Goal: Task Accomplishment & Management: Manage account settings

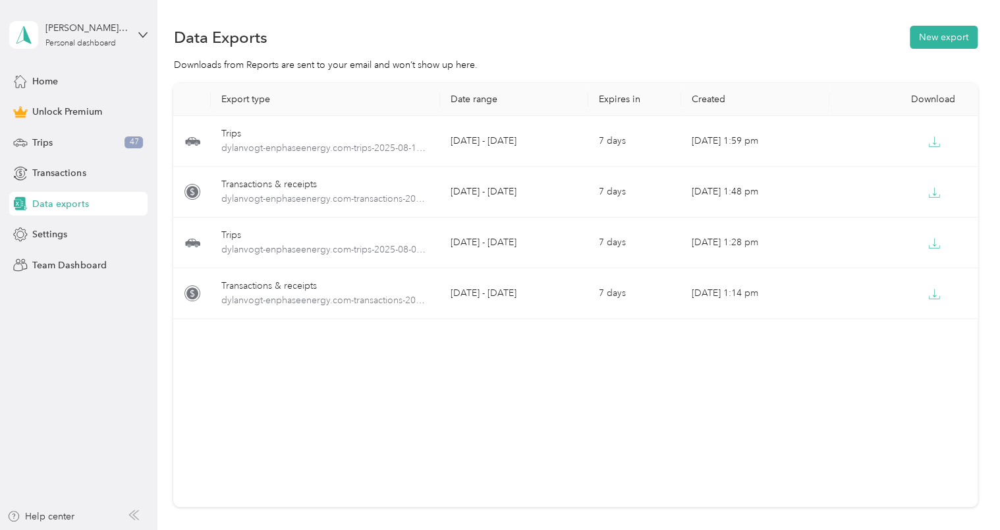
click at [923, 37] on button "New export" at bounding box center [944, 37] width 68 height 23
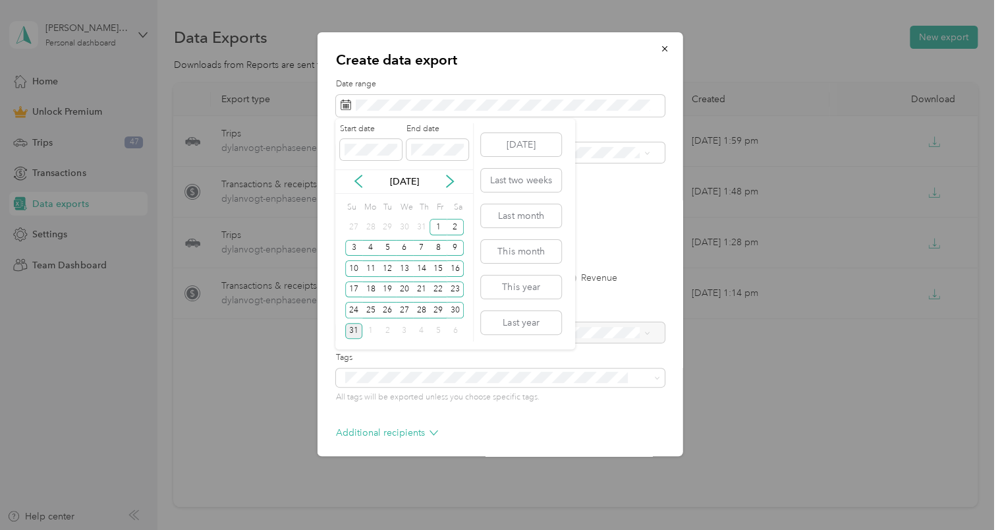
click at [372, 287] on div "18" at bounding box center [370, 289] width 17 height 16
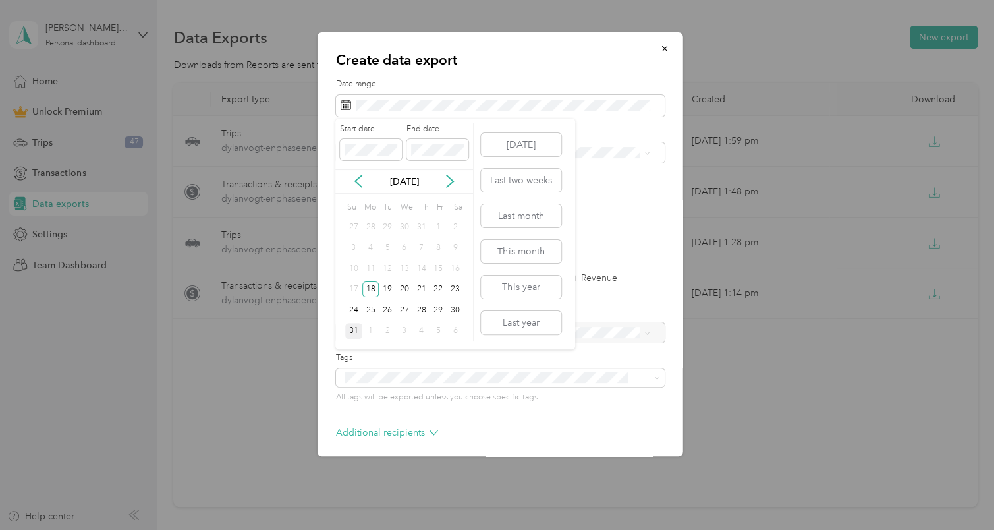
click at [452, 292] on div "23" at bounding box center [455, 289] width 17 height 16
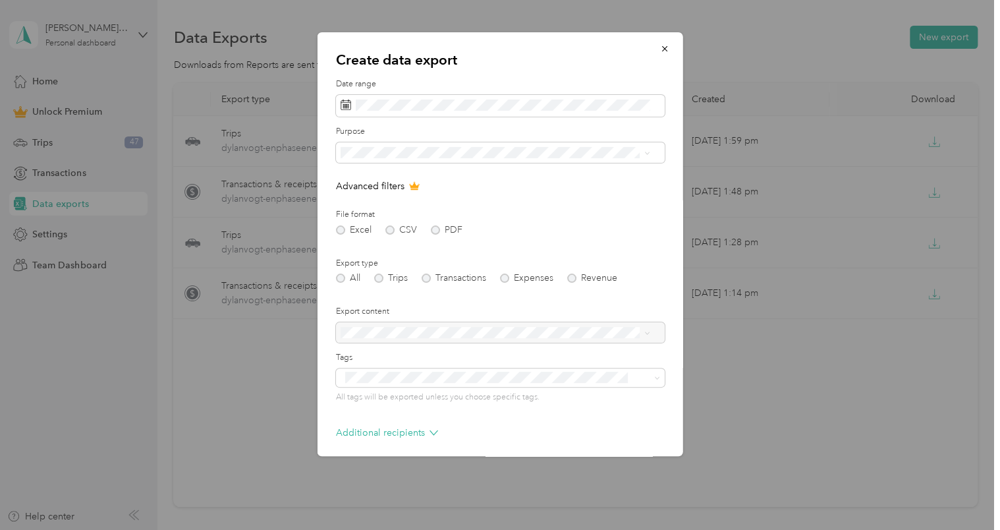
click at [398, 430] on p "Additional recipients" at bounding box center [387, 433] width 102 height 14
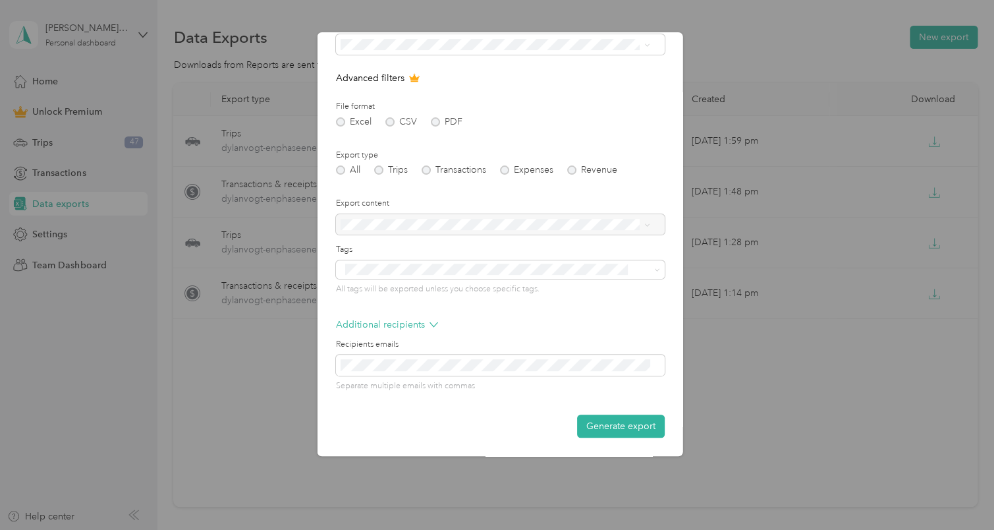
scroll to position [108, 0]
click at [606, 422] on button "Generate export" at bounding box center [621, 426] width 88 height 23
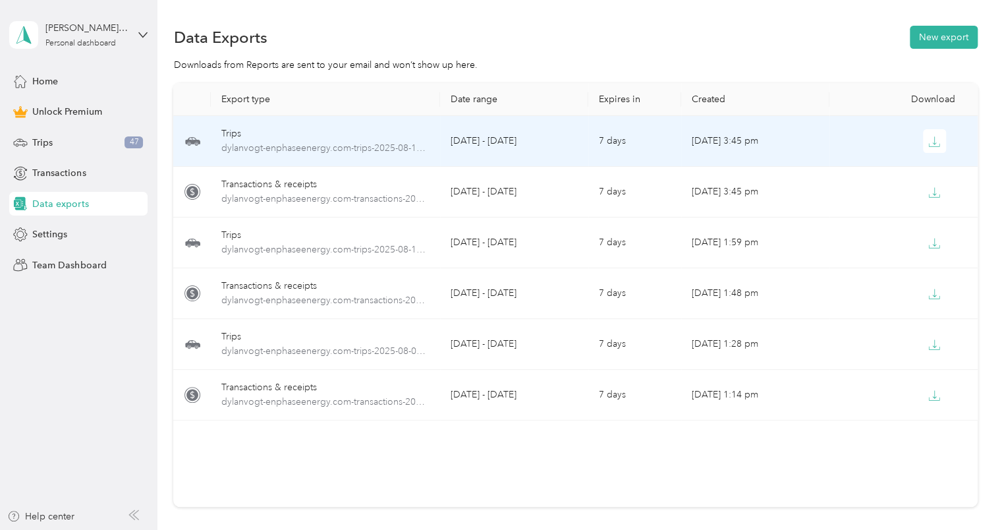
click at [927, 153] on td at bounding box center [904, 141] width 148 height 51
click at [929, 144] on icon "button" at bounding box center [935, 142] width 12 height 12
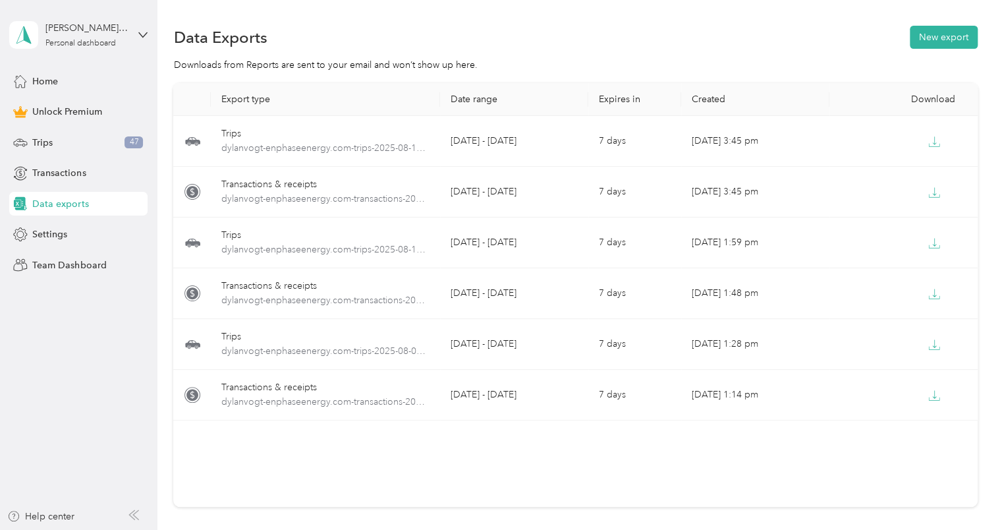
click at [47, 136] on span "Trips" at bounding box center [42, 143] width 20 height 14
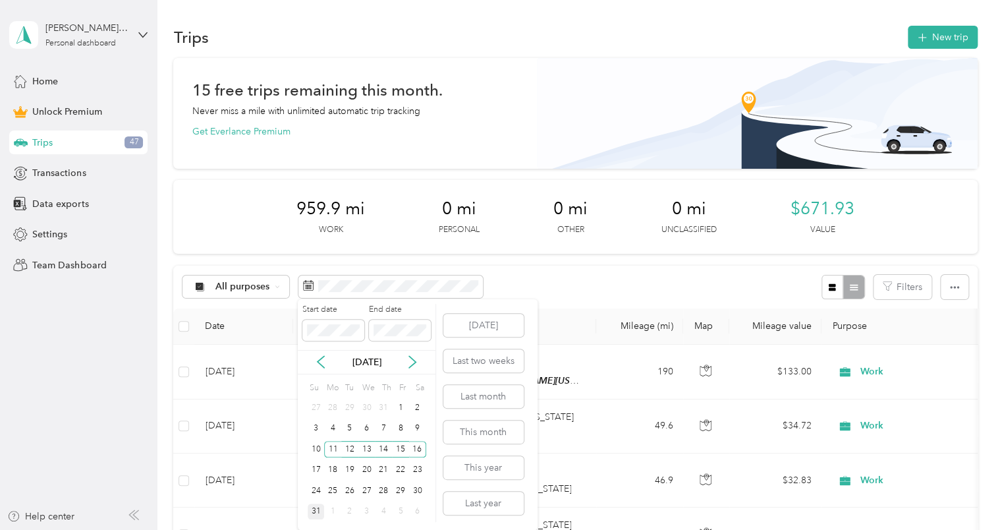
click at [334, 470] on div "18" at bounding box center [332, 470] width 17 height 16
click at [404, 469] on div "22" at bounding box center [400, 470] width 17 height 16
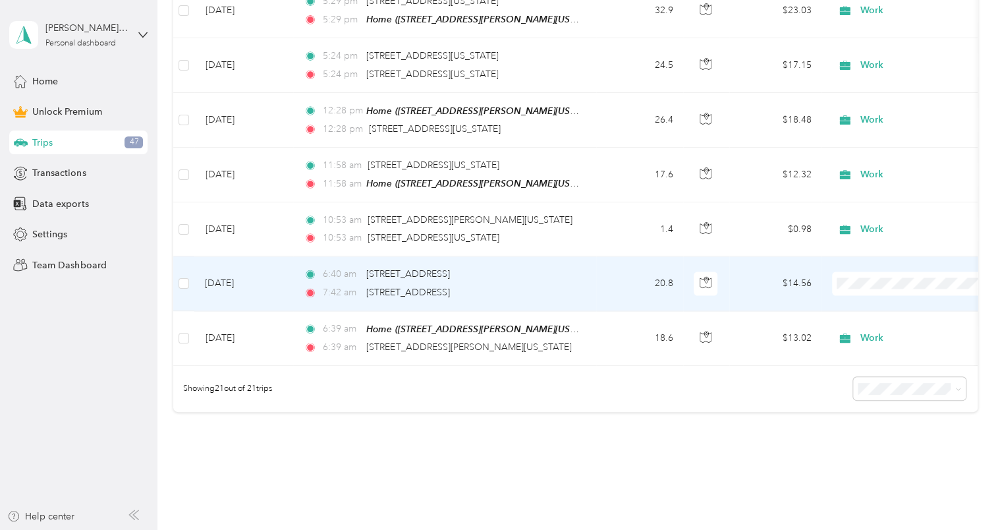
scroll to position [0, 1]
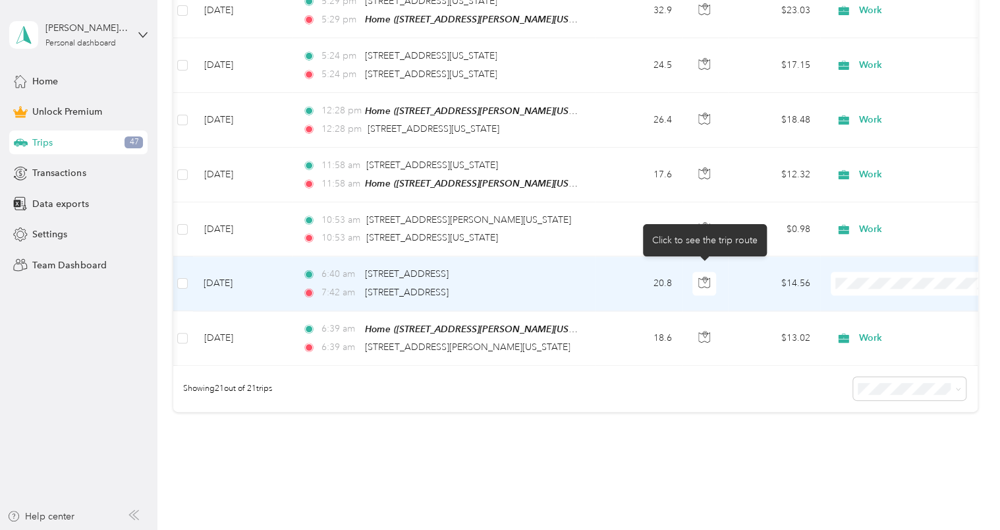
click at [703, 276] on icon "button" at bounding box center [705, 282] width 12 height 12
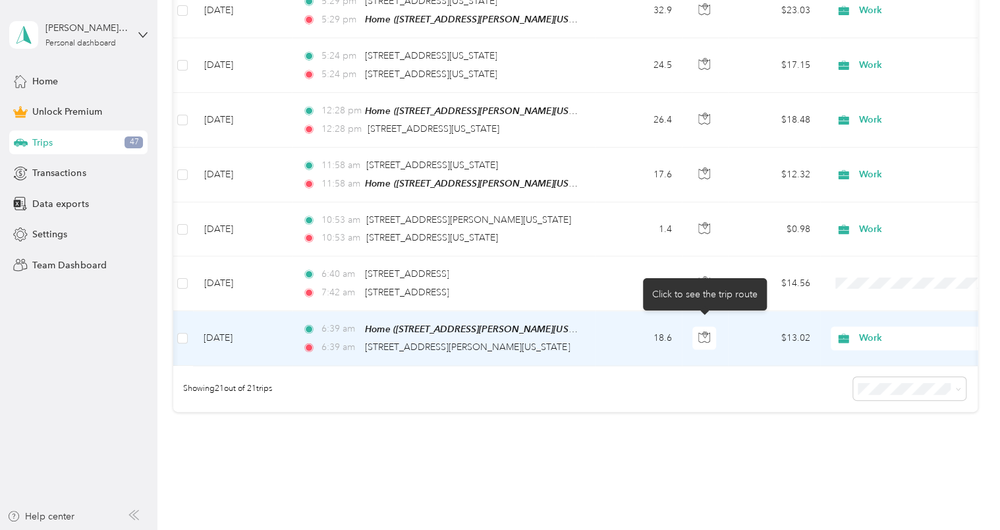
click at [701, 331] on icon "button" at bounding box center [705, 337] width 12 height 12
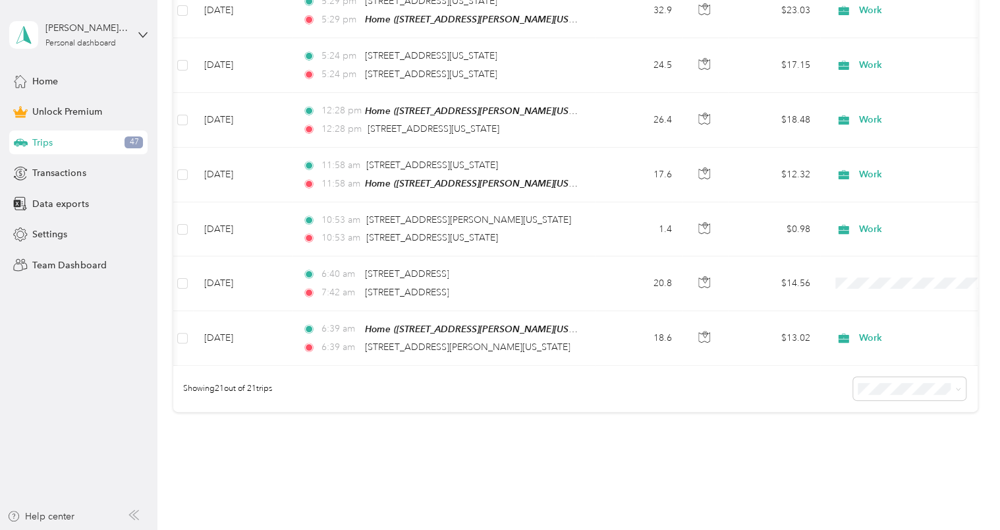
click at [725, 403] on div "Showing 21 out of 21 trips" at bounding box center [575, 389] width 804 height 46
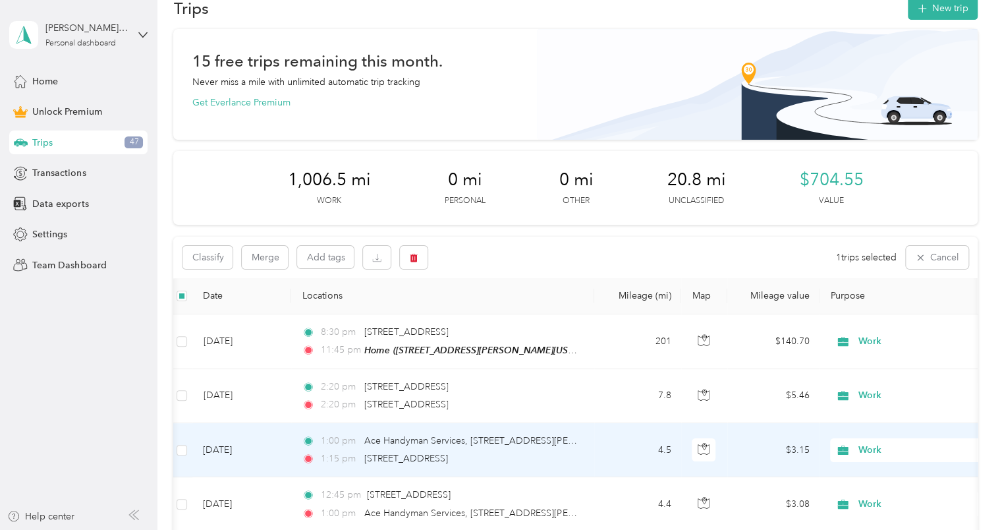
scroll to position [0, 0]
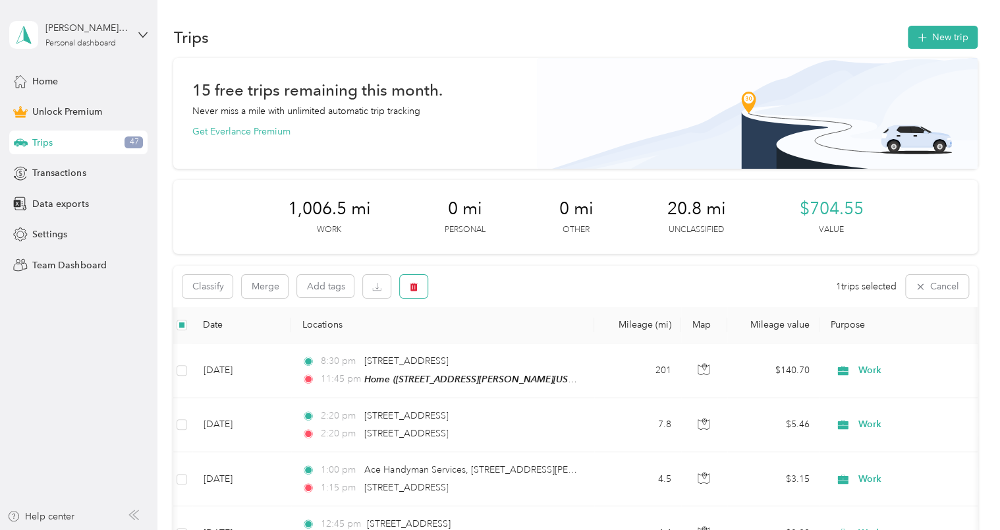
click at [413, 287] on icon "button" at bounding box center [415, 286] width 8 height 9
click at [513, 342] on button "Yes" at bounding box center [513, 341] width 26 height 21
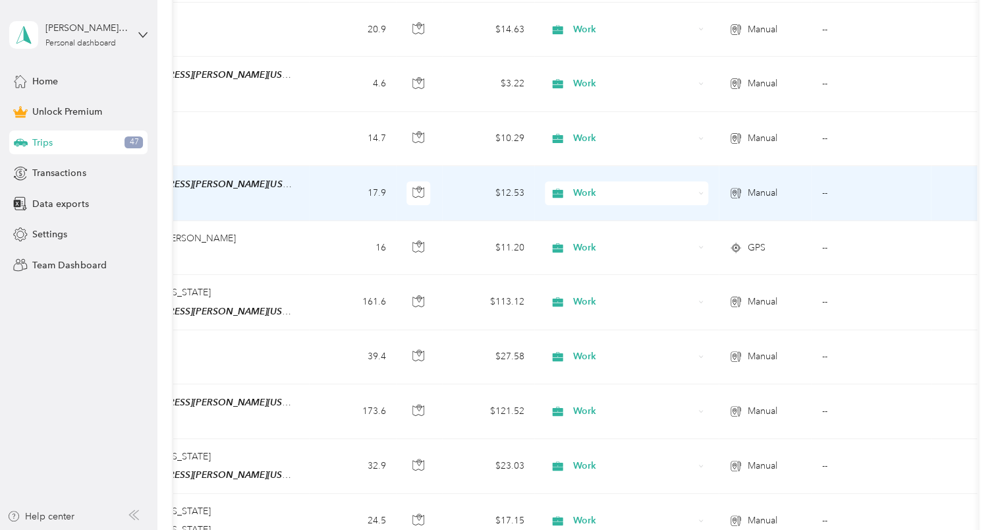
scroll to position [0, 289]
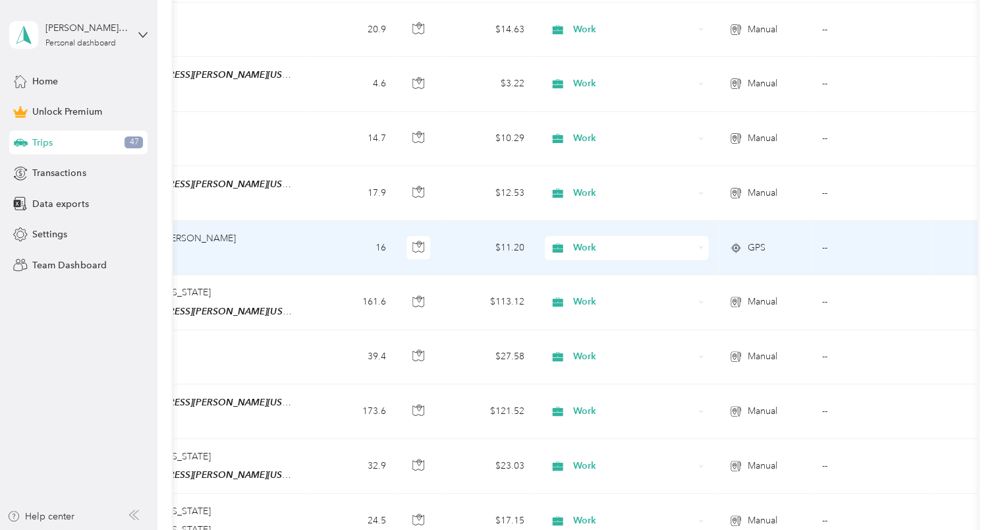
click at [733, 243] on icon at bounding box center [736, 248] width 13 height 11
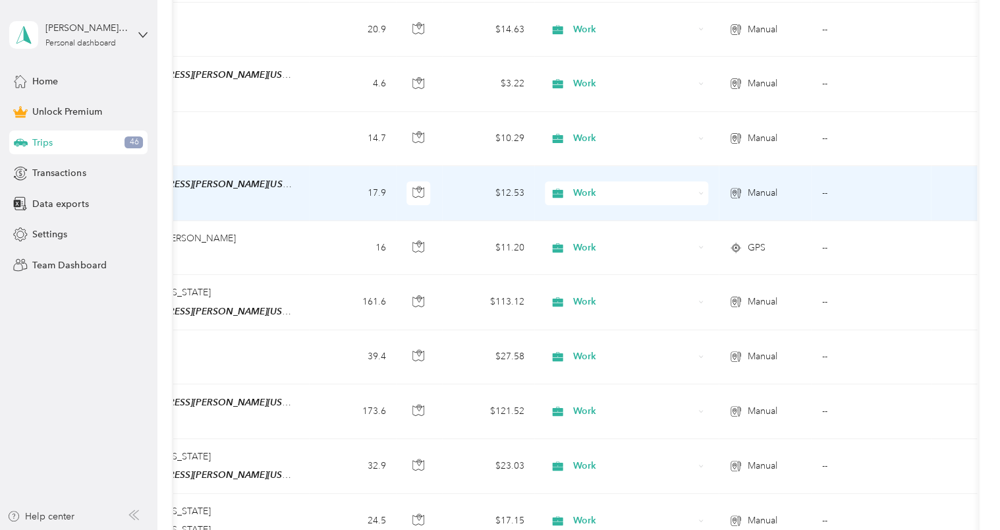
click at [735, 189] on icon at bounding box center [734, 192] width 5 height 7
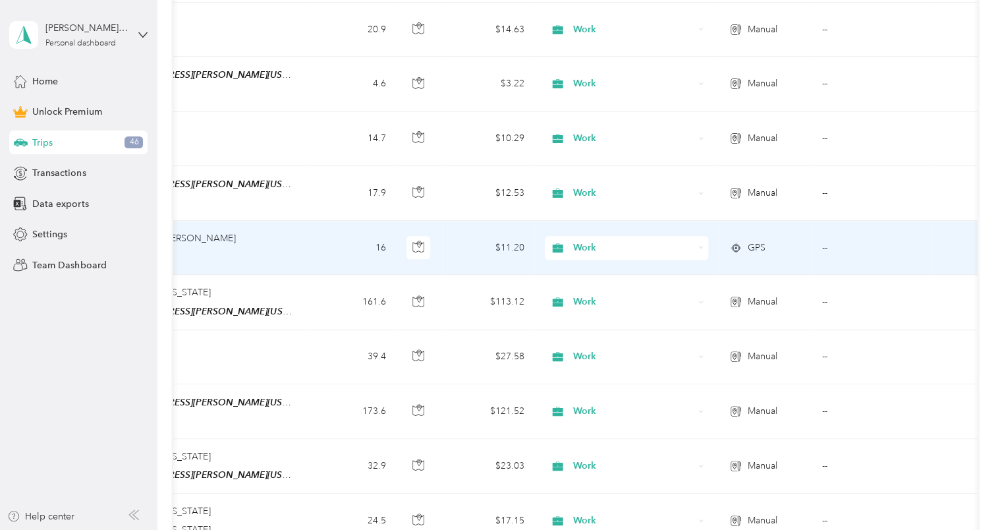
click at [741, 243] on icon at bounding box center [736, 248] width 13 height 11
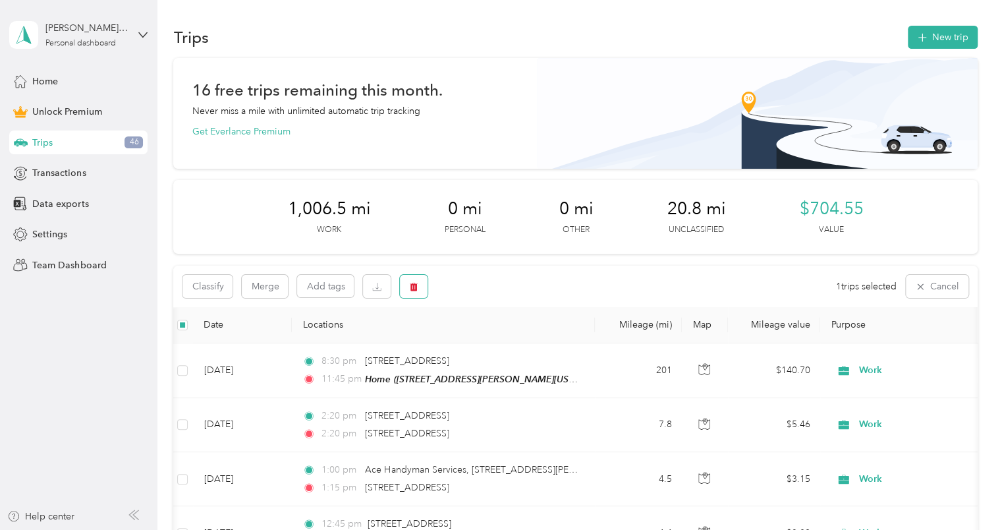
click at [411, 281] on span "button" at bounding box center [413, 286] width 9 height 11
click at [506, 334] on button "Yes" at bounding box center [513, 341] width 26 height 21
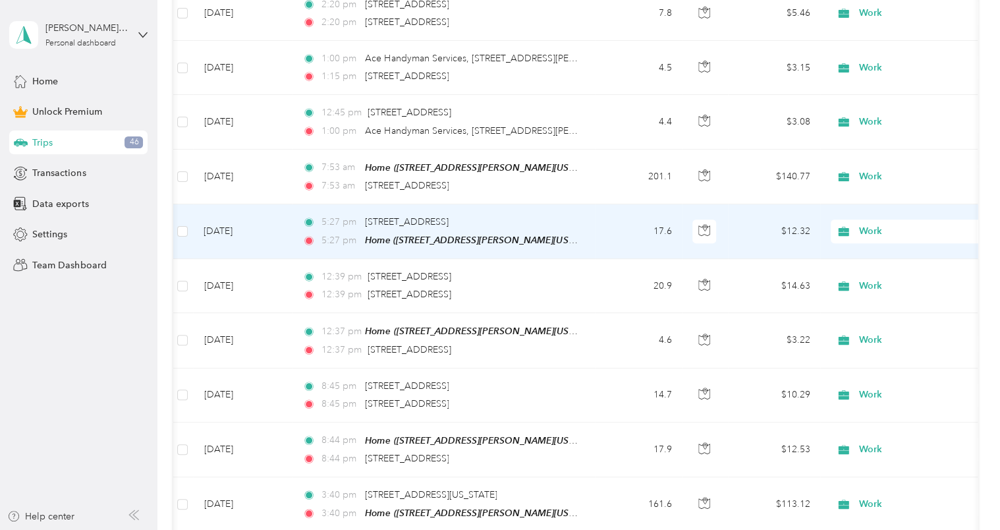
scroll to position [382, 0]
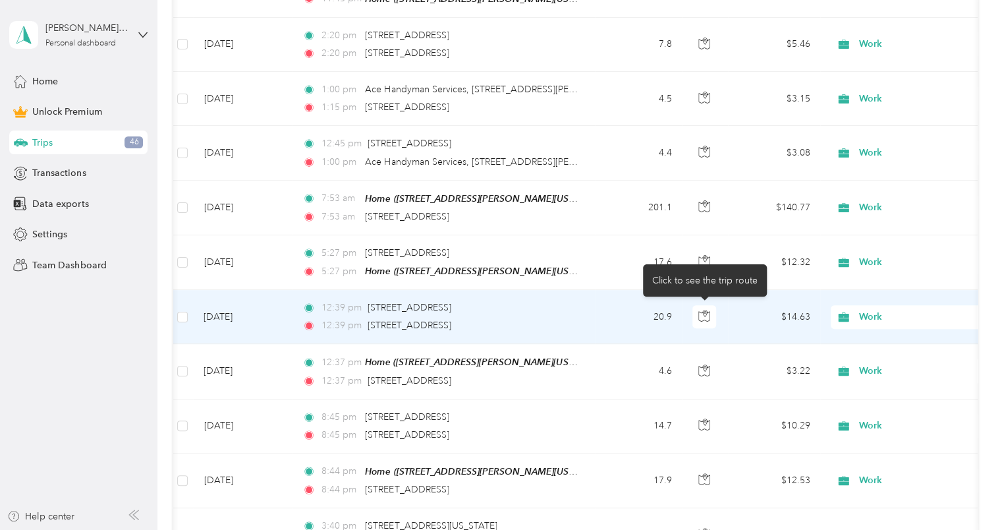
click at [703, 310] on icon "button" at bounding box center [705, 313] width 4 height 7
click at [712, 318] on button "button" at bounding box center [705, 317] width 24 height 24
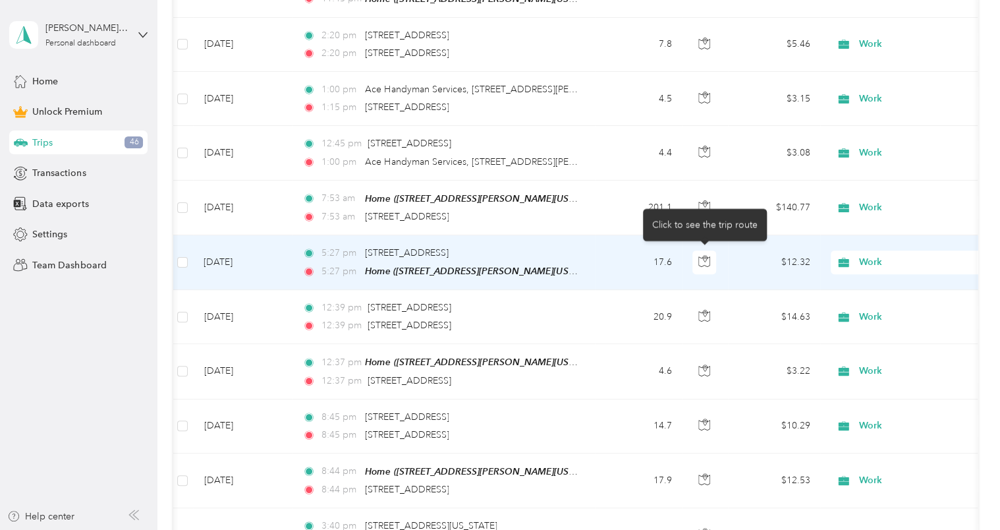
click at [702, 256] on icon "button" at bounding box center [705, 261] width 12 height 12
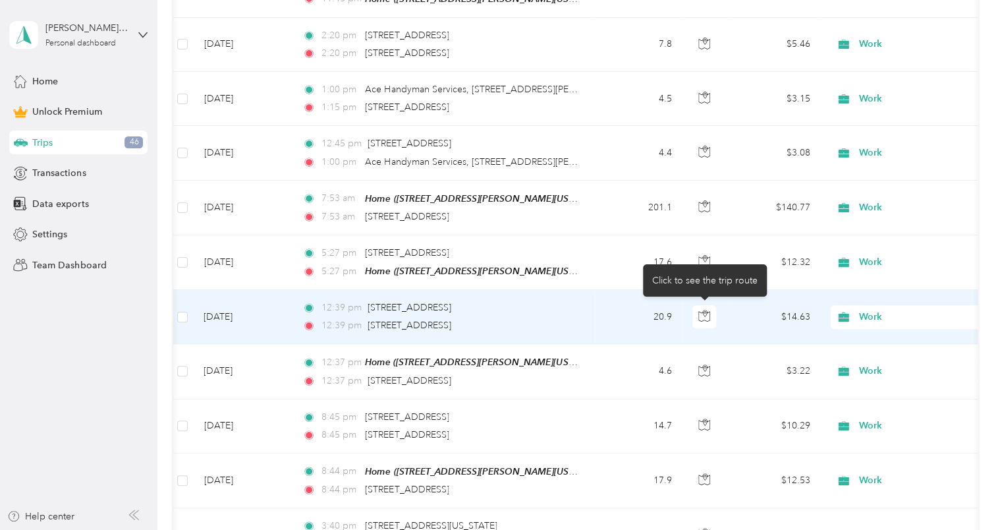
click at [705, 314] on icon "button" at bounding box center [705, 316] width 12 height 12
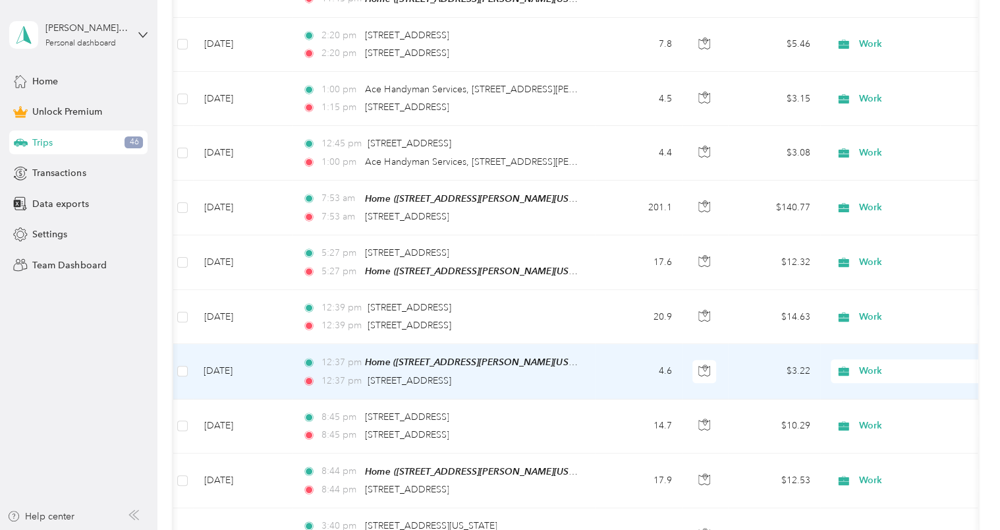
click at [737, 353] on td "$3.22" at bounding box center [774, 371] width 92 height 55
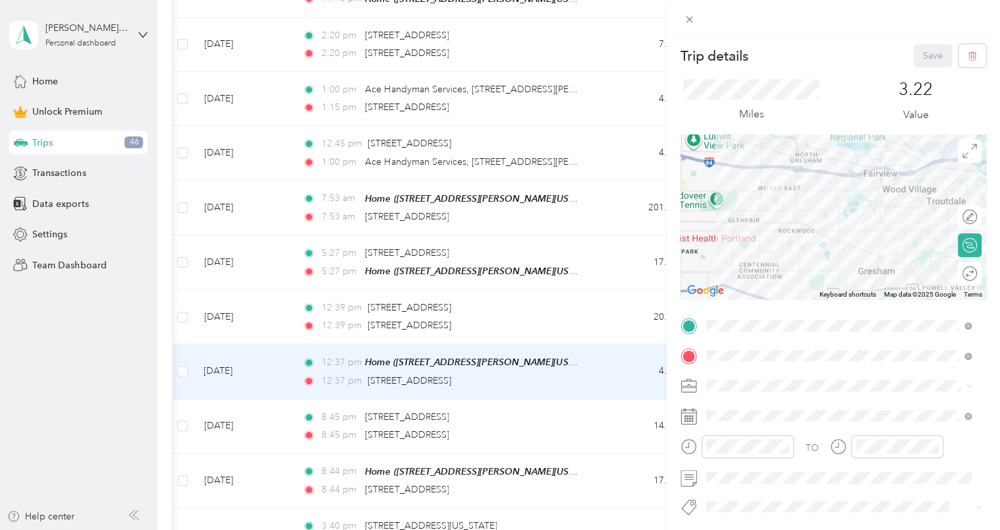
click at [625, 277] on div "Trip details Save This trip cannot be edited because it is either under review,…" at bounding box center [500, 265] width 1000 height 530
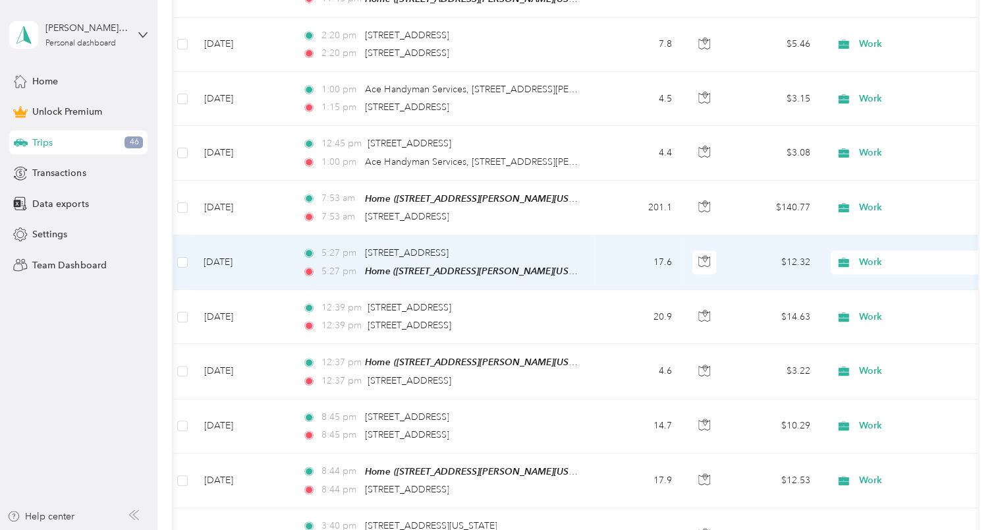
click at [250, 256] on td "[DATE]" at bounding box center [242, 262] width 99 height 55
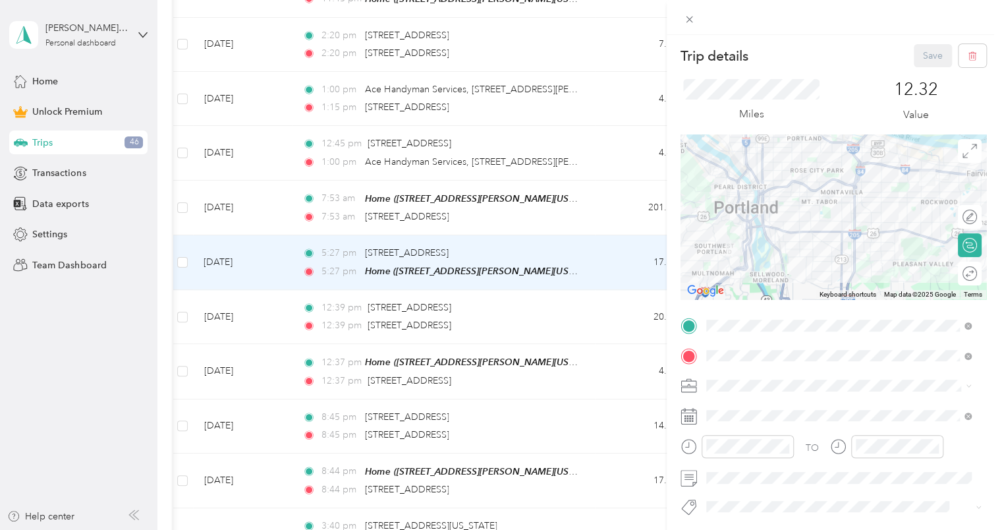
click at [245, 320] on div "Trip details Save This trip cannot be edited because it is either under review,…" at bounding box center [500, 265] width 1000 height 530
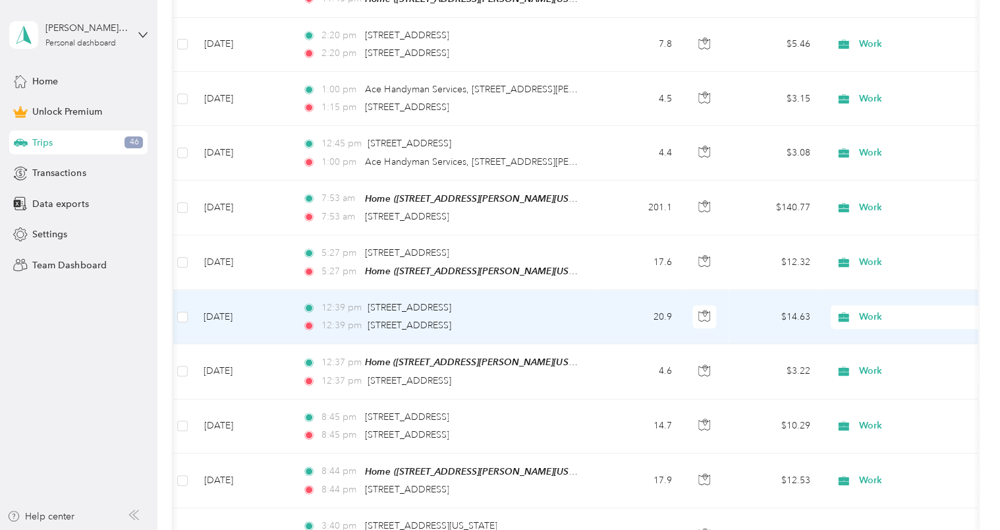
click at [245, 320] on td "[DATE]" at bounding box center [242, 317] width 99 height 54
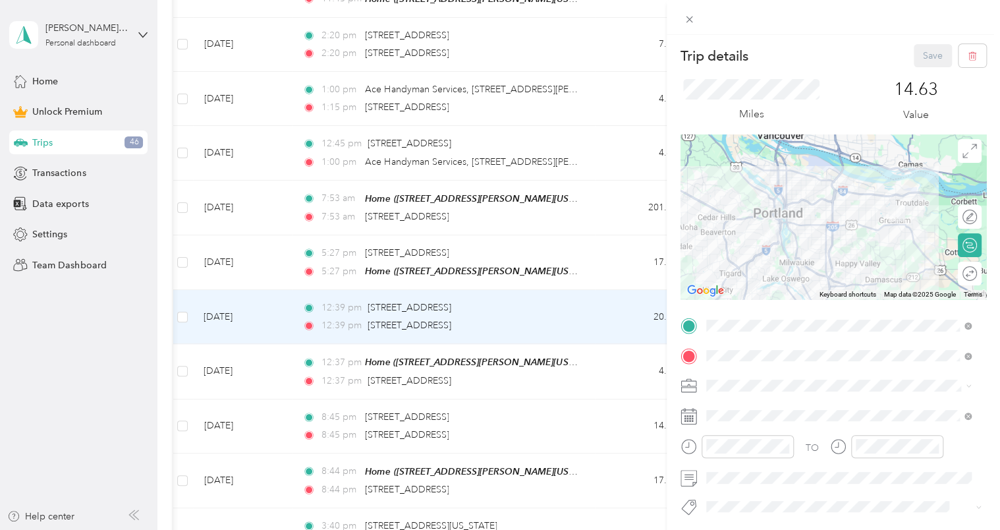
click at [240, 255] on div "Trip details Save This trip cannot be edited because it is either under review,…" at bounding box center [500, 265] width 1000 height 530
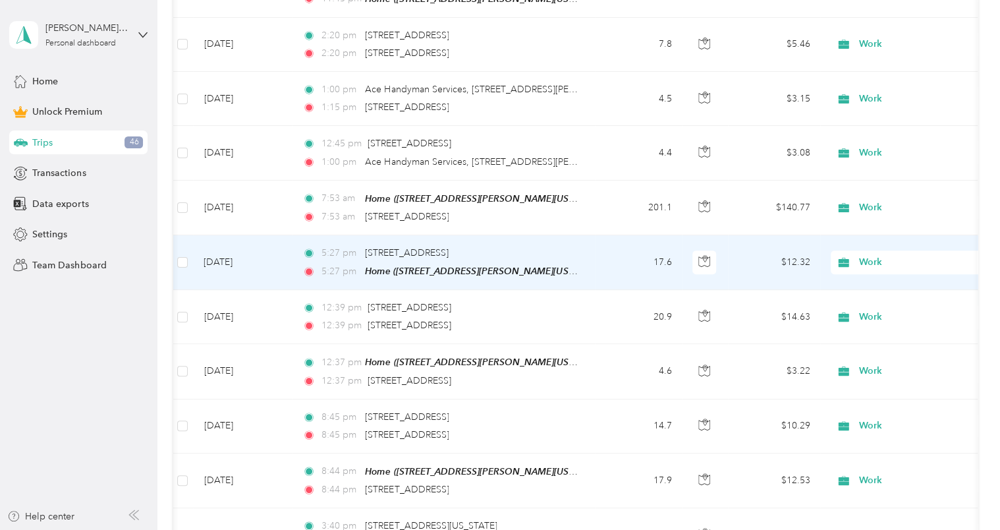
click at [240, 255] on td "[DATE]" at bounding box center [242, 262] width 99 height 55
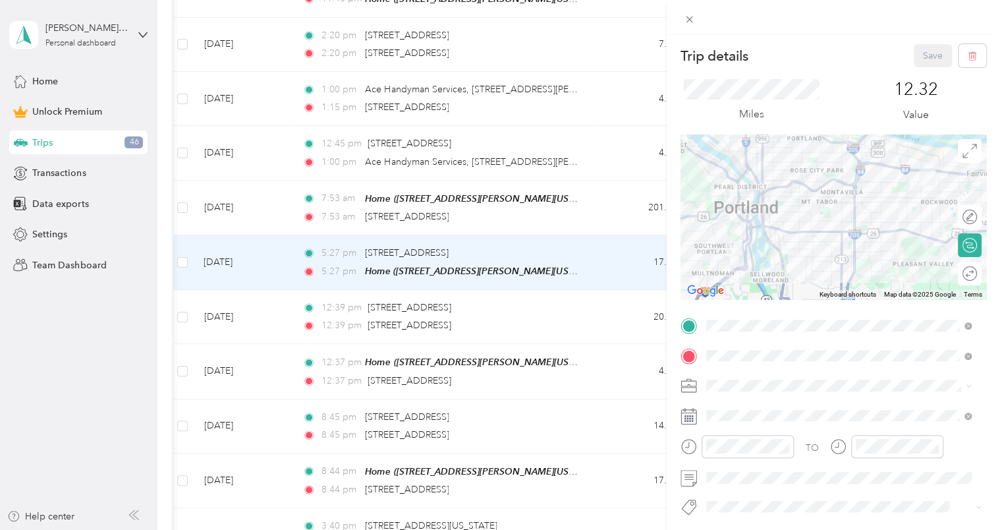
click at [235, 198] on div "Trip details Save This trip cannot be edited because it is either under review,…" at bounding box center [500, 265] width 1000 height 530
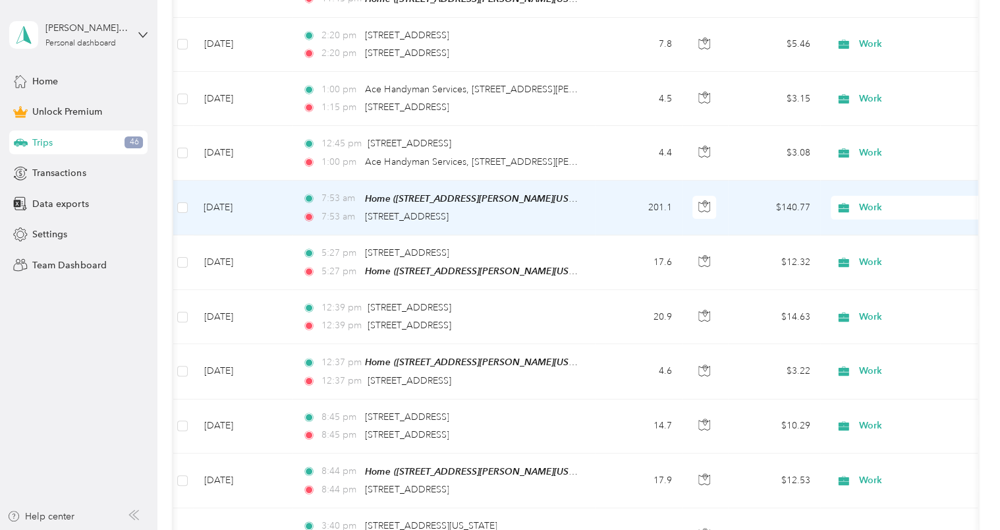
click at [235, 200] on td "[DATE]" at bounding box center [242, 208] width 99 height 55
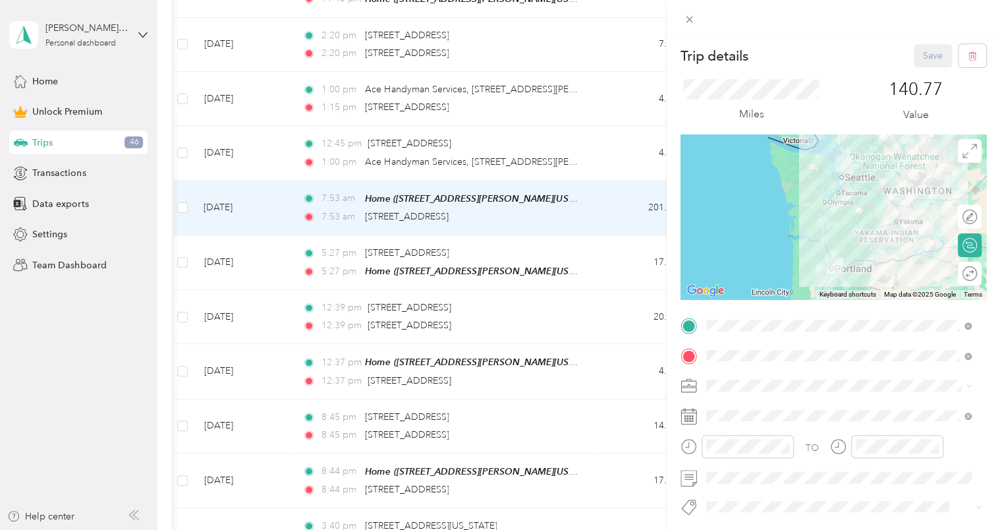
click at [237, 364] on div "Trip details Save This trip cannot be edited because it is either under review,…" at bounding box center [500, 265] width 1000 height 530
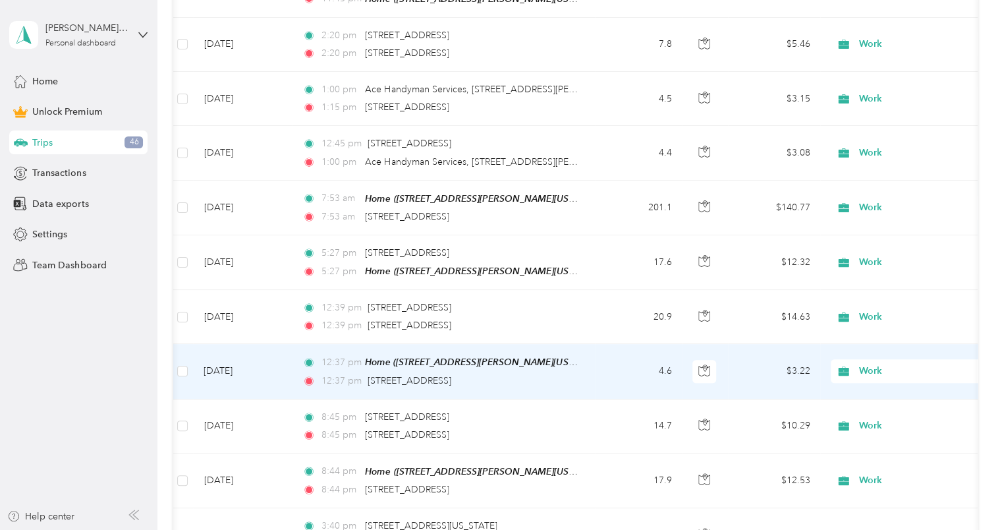
click at [237, 364] on td "[DATE]" at bounding box center [242, 371] width 99 height 55
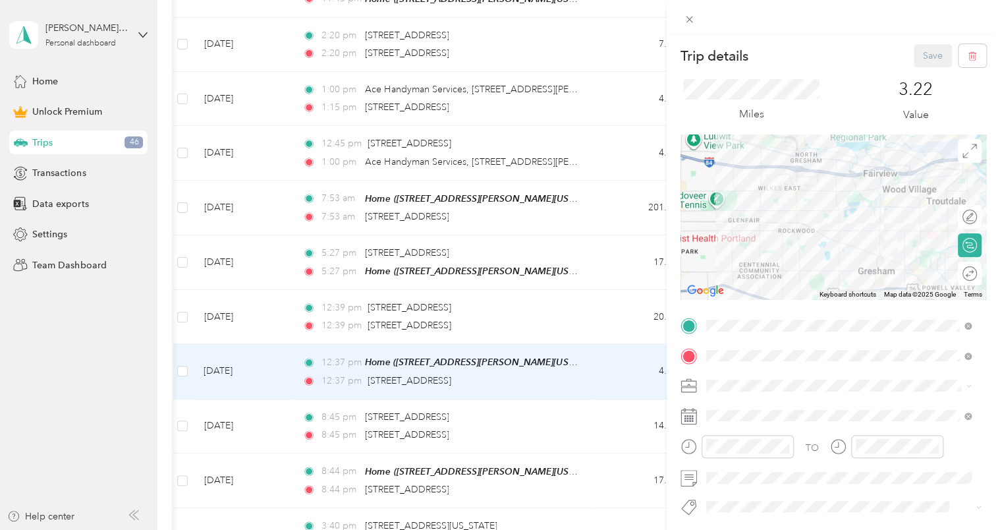
click at [238, 314] on div "Trip details Save This trip cannot be edited because it is either under review,…" at bounding box center [500, 265] width 1000 height 530
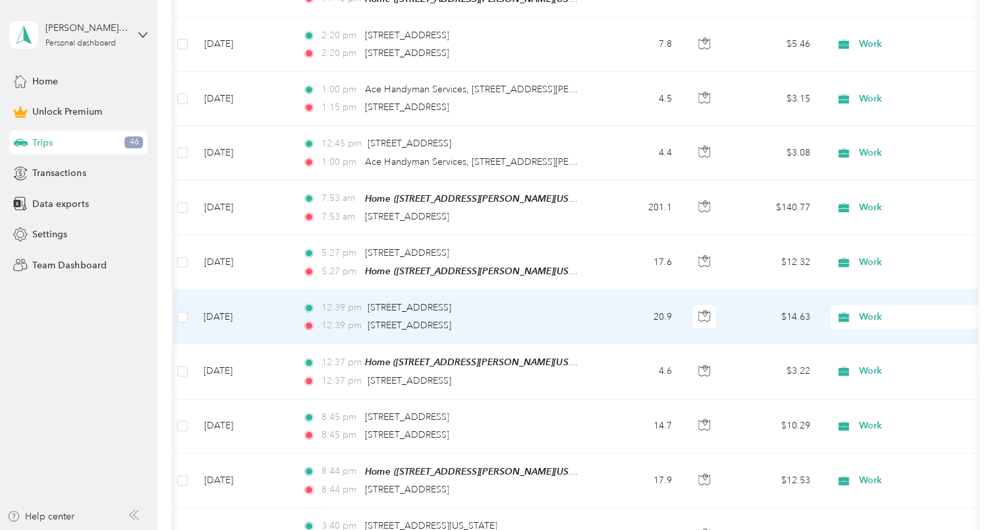
click at [234, 313] on td "[DATE]" at bounding box center [242, 317] width 99 height 54
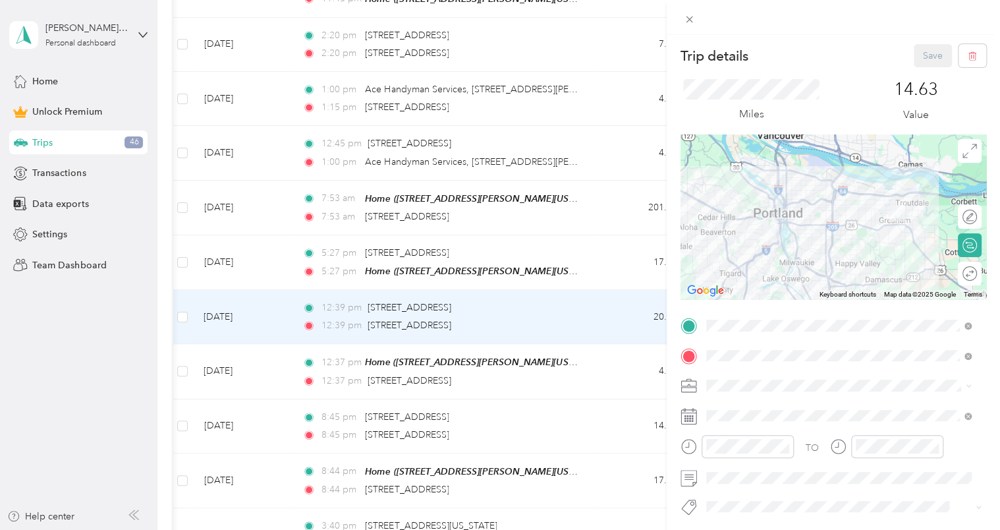
click at [243, 201] on div "Trip details Save This trip cannot be edited because it is either under review,…" at bounding box center [500, 265] width 1000 height 530
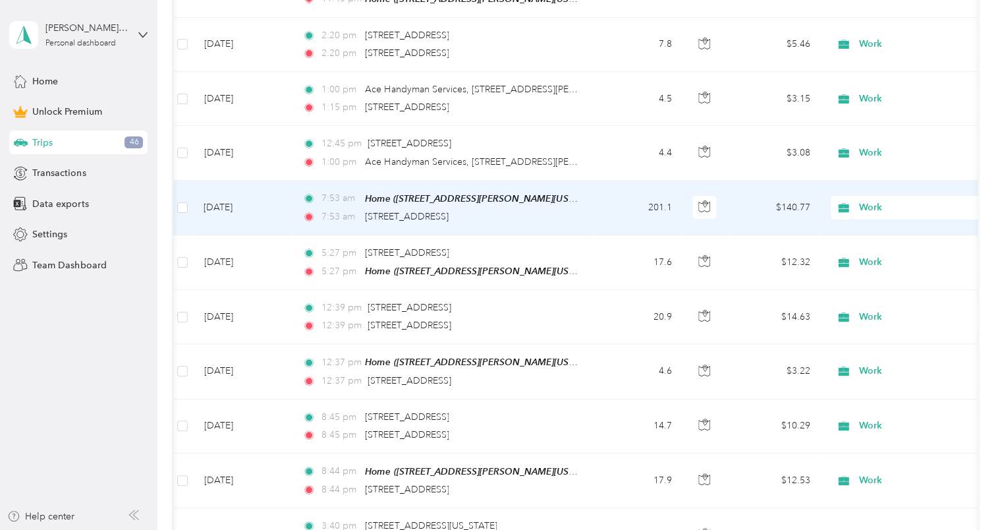
click at [243, 201] on td "[DATE]" at bounding box center [242, 208] width 99 height 55
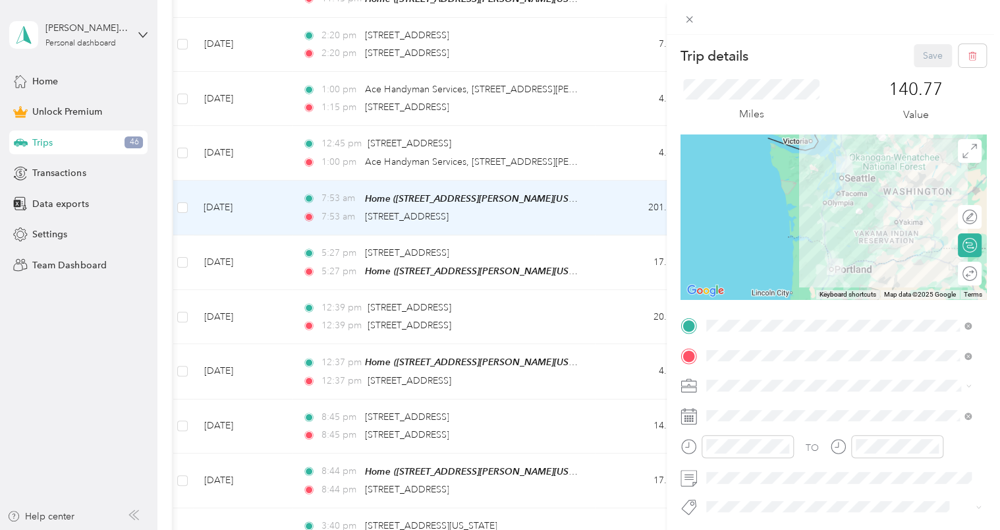
click at [230, 136] on div "Trip details Save This trip cannot be edited because it is either under review,…" at bounding box center [500, 265] width 1000 height 530
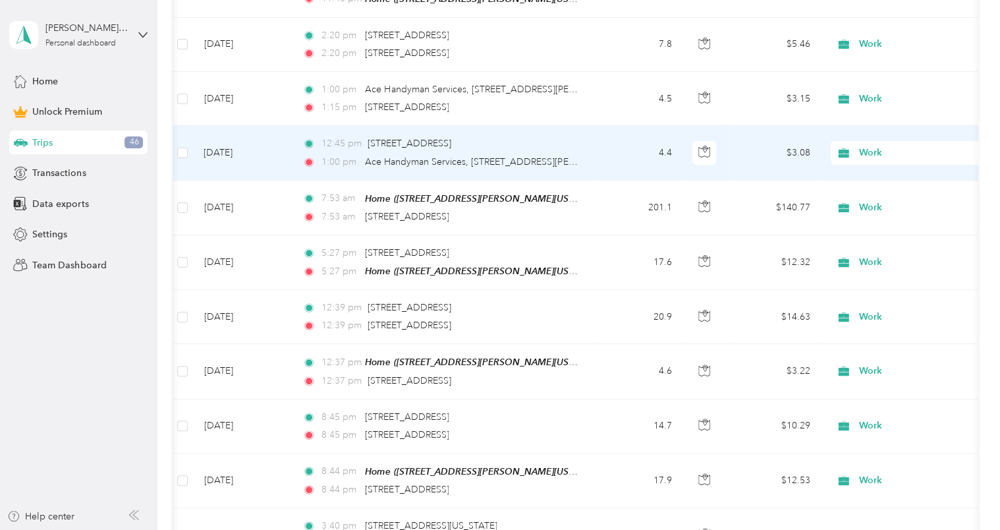
click at [244, 158] on td "[DATE]" at bounding box center [242, 153] width 99 height 54
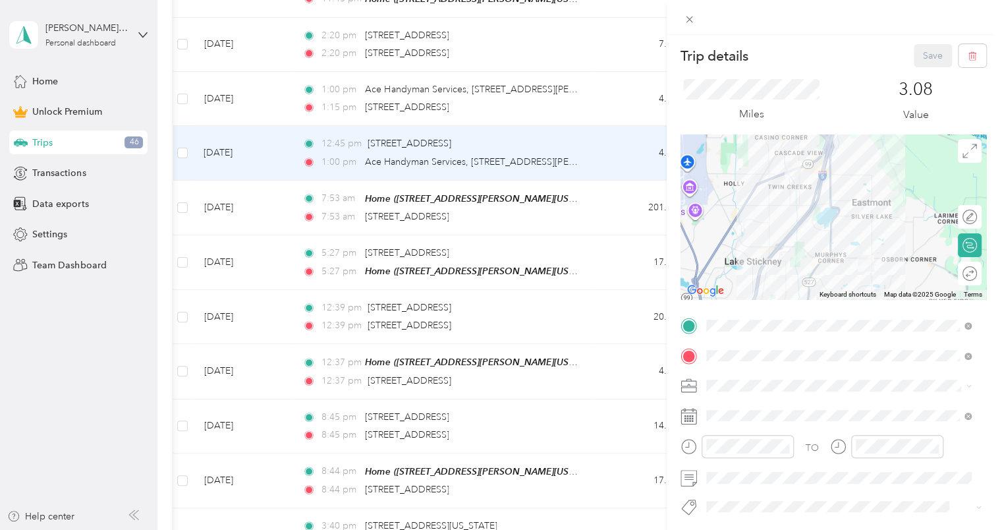
click at [227, 104] on div "Trip details Save This trip cannot be edited because it is either under review,…" at bounding box center [500, 265] width 1000 height 530
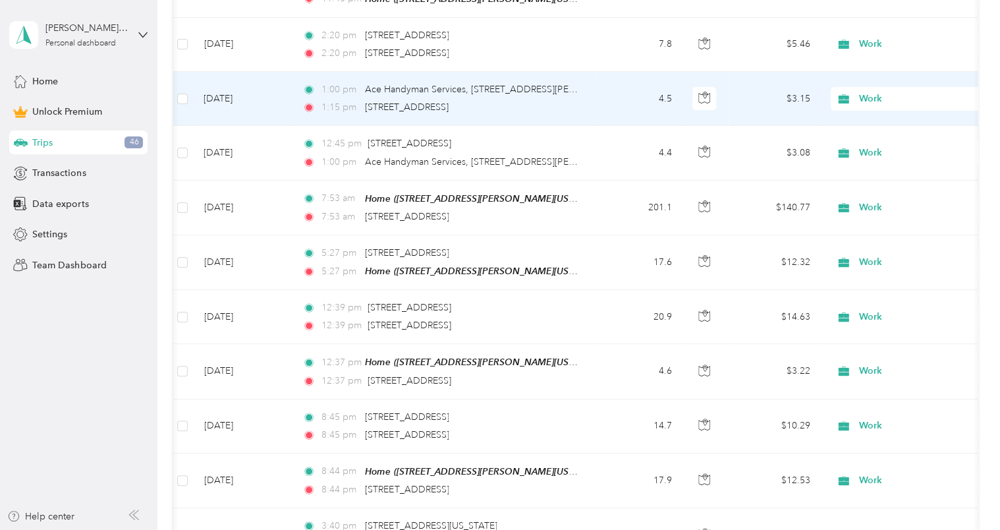
click at [227, 104] on td "[DATE]" at bounding box center [242, 99] width 99 height 54
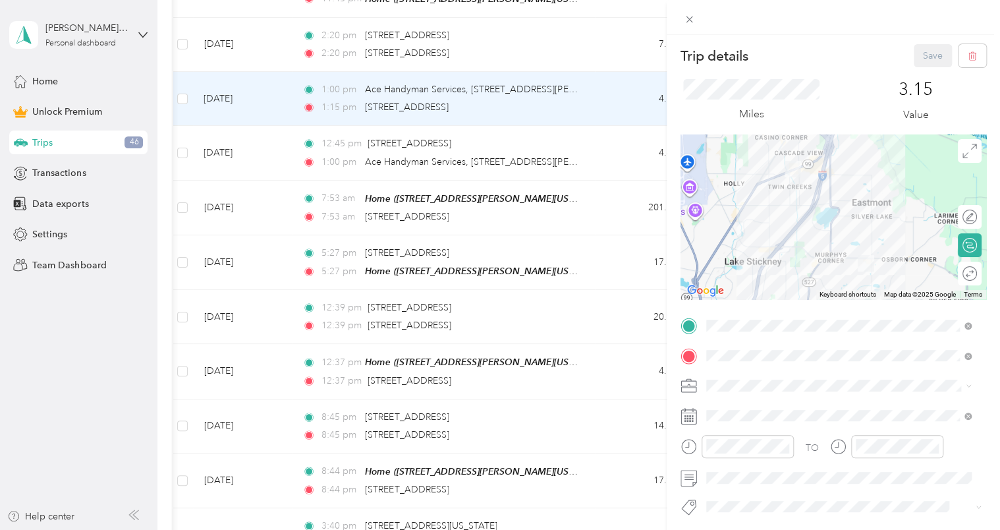
click at [688, 16] on icon at bounding box center [689, 19] width 11 height 11
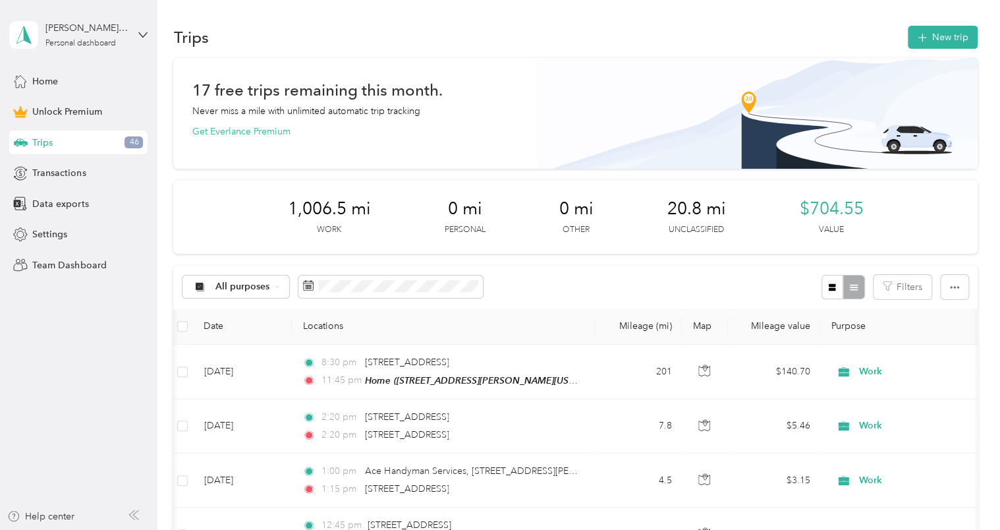
click at [954, 285] on icon "button" at bounding box center [954, 287] width 9 height 9
click at [944, 326] on li "Export" at bounding box center [936, 334] width 55 height 23
click at [934, 335] on span "Export" at bounding box center [933, 334] width 28 height 11
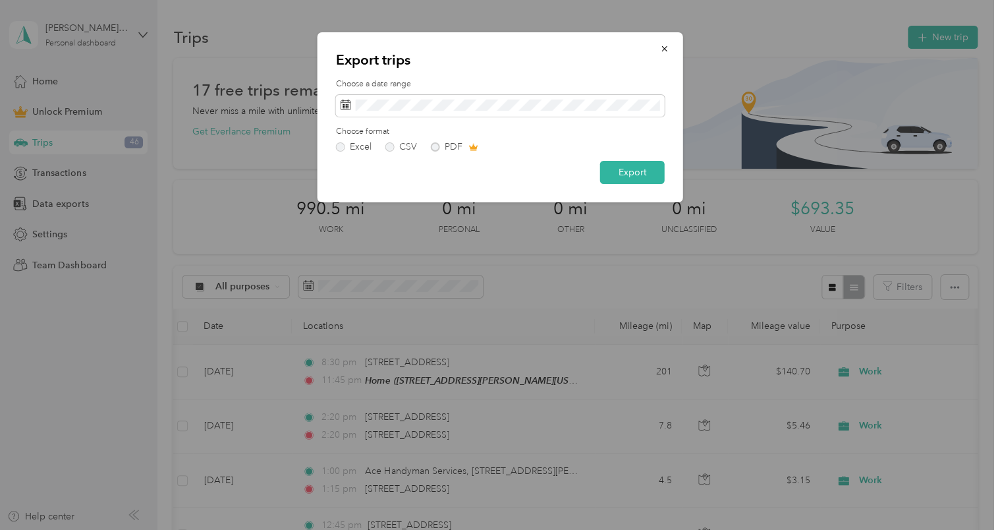
click at [625, 176] on button "Export" at bounding box center [632, 172] width 65 height 23
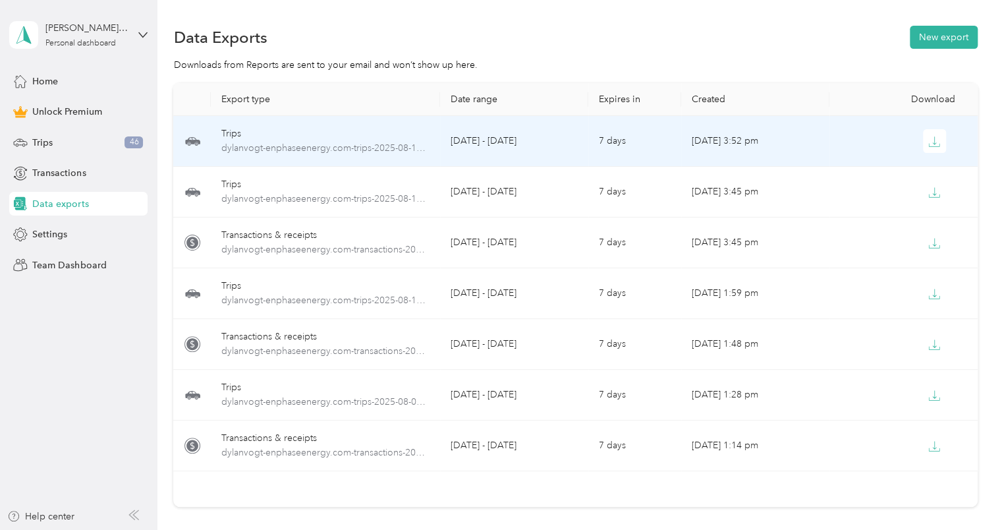
click at [932, 145] on icon "button" at bounding box center [935, 142] width 12 height 12
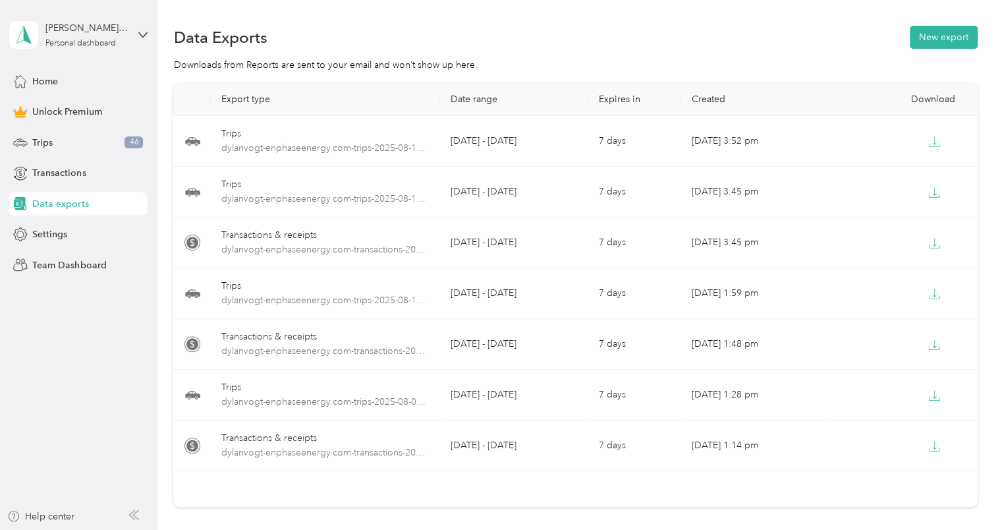
click at [933, 37] on button "New export" at bounding box center [944, 37] width 68 height 23
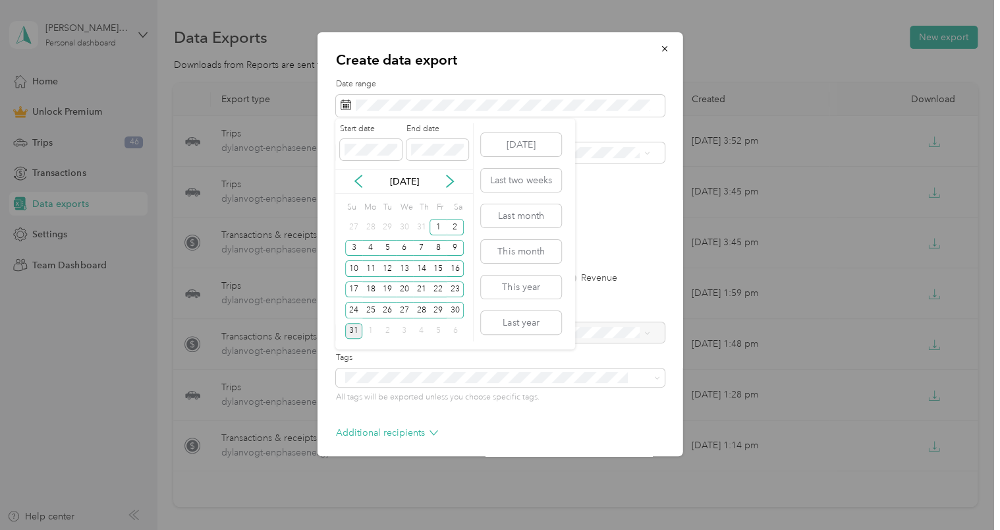
click at [370, 308] on div "25" at bounding box center [370, 310] width 17 height 16
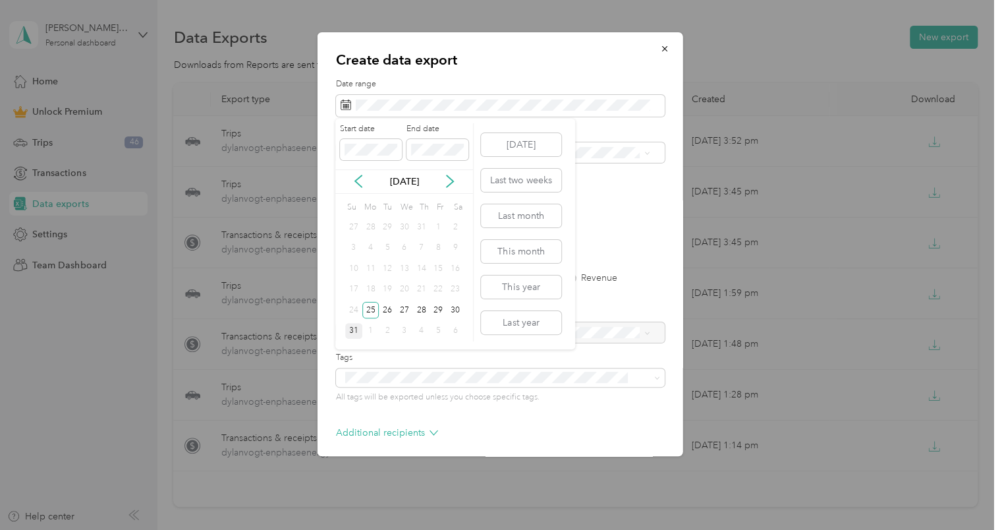
click at [457, 306] on div "30" at bounding box center [455, 310] width 17 height 16
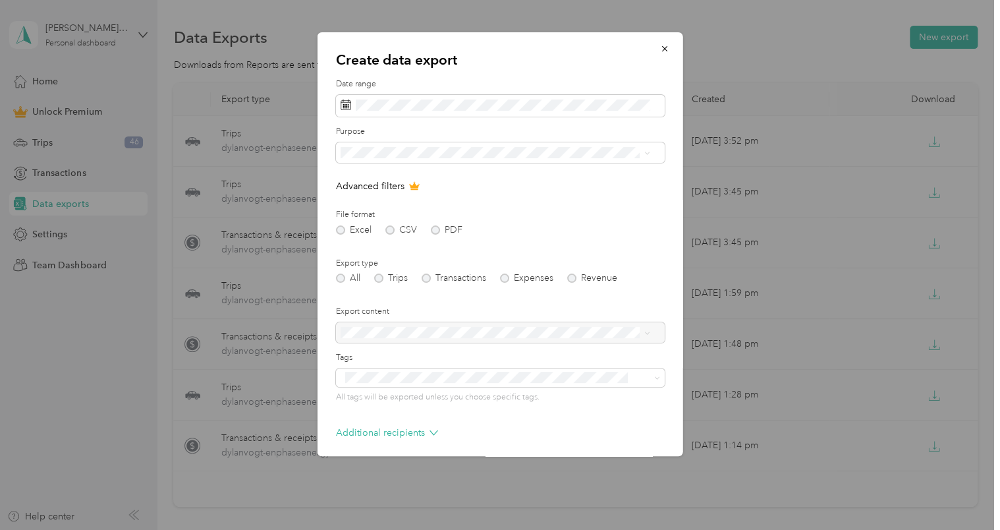
scroll to position [55, 0]
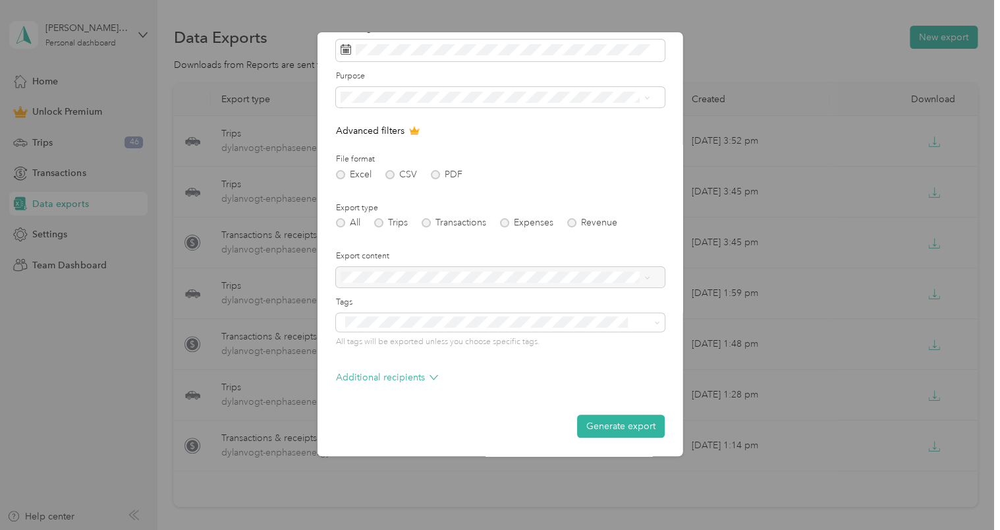
click at [595, 420] on button "Generate export" at bounding box center [621, 426] width 88 height 23
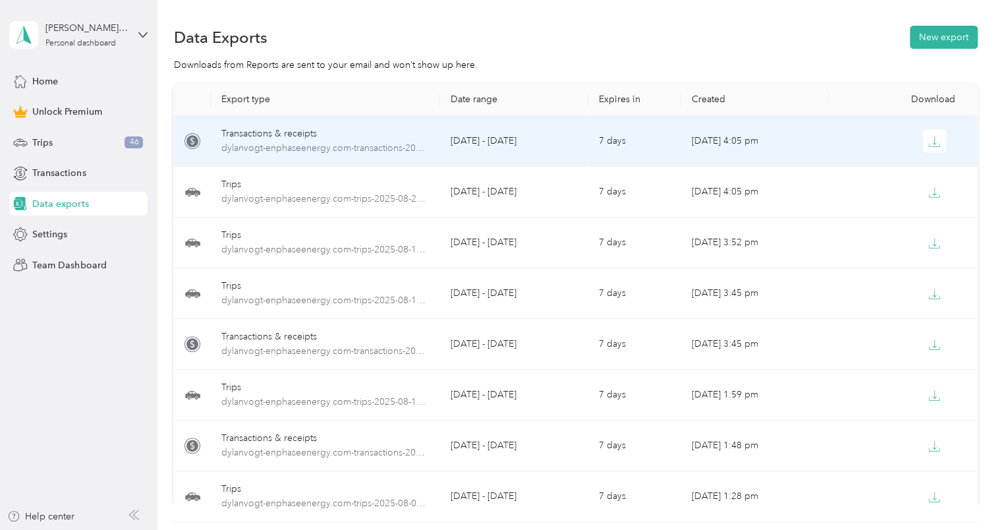
click at [938, 140] on button "button" at bounding box center [935, 141] width 24 height 24
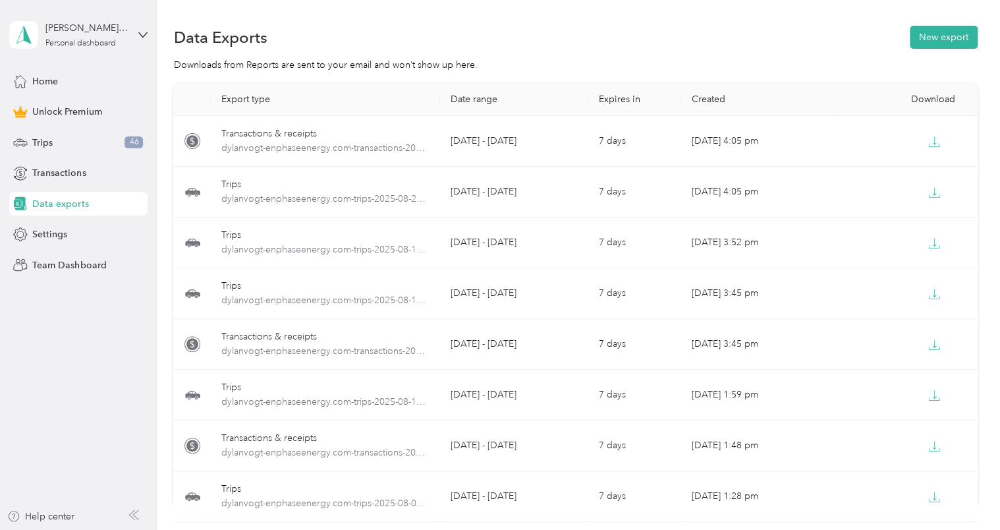
click at [560, 25] on div "Data Exports New export" at bounding box center [575, 37] width 804 height 28
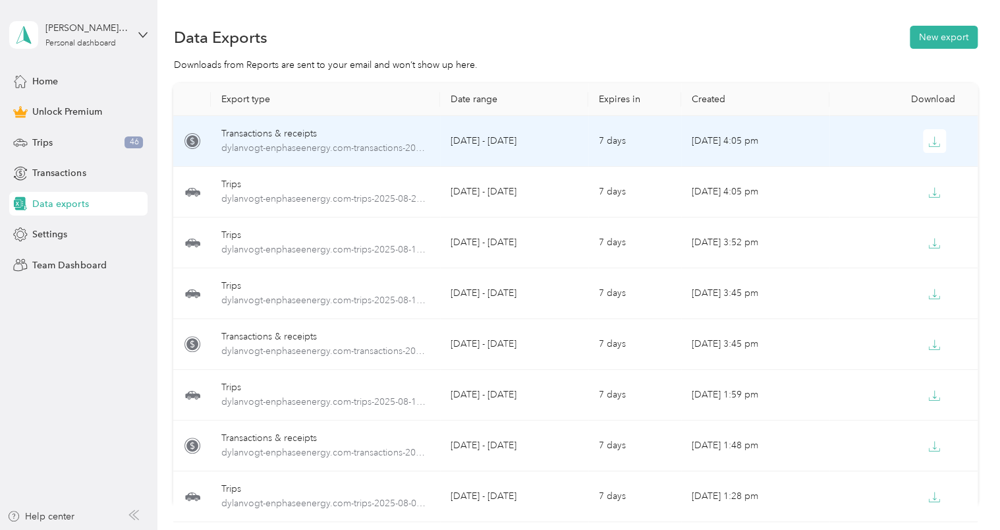
click at [935, 138] on icon "button" at bounding box center [935, 142] width 12 height 12
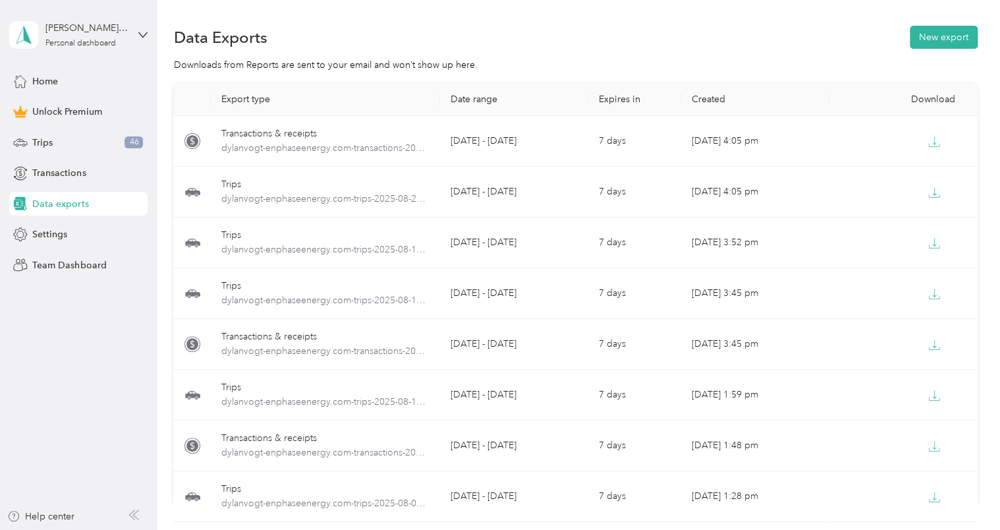
click at [603, 37] on div "Data Exports New export" at bounding box center [575, 37] width 804 height 28
click at [39, 150] on div "Trips 46" at bounding box center [78, 142] width 138 height 24
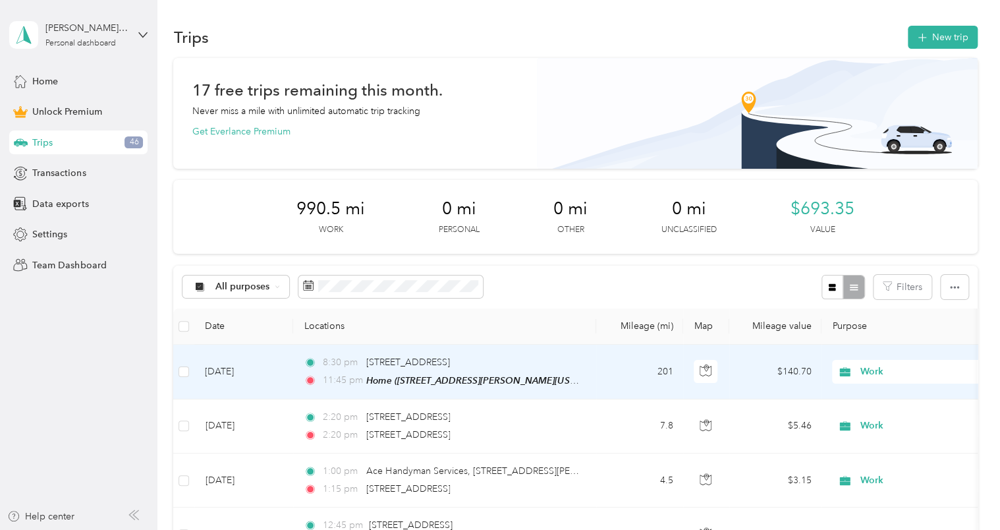
scroll to position [1, 0]
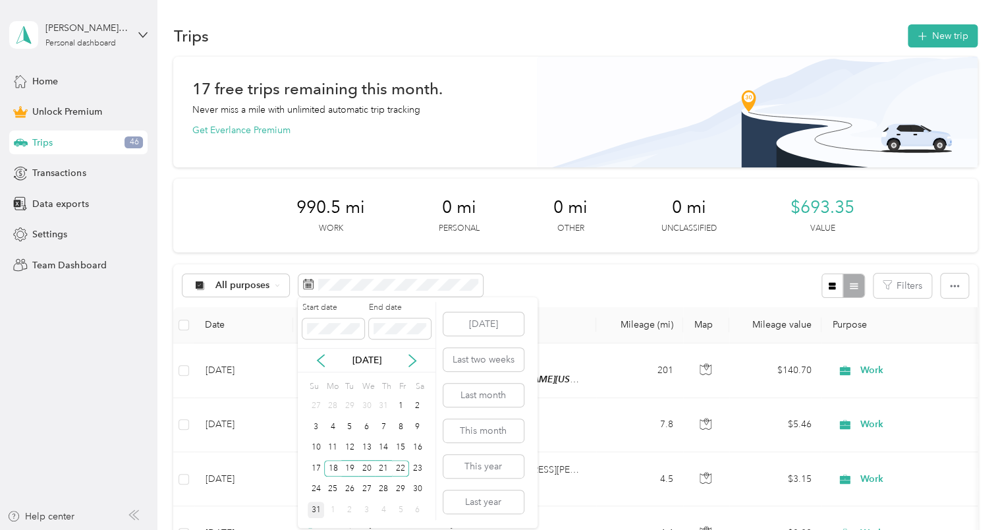
click at [330, 489] on div "25" at bounding box center [332, 489] width 17 height 16
click at [413, 488] on div "30" at bounding box center [417, 489] width 17 height 16
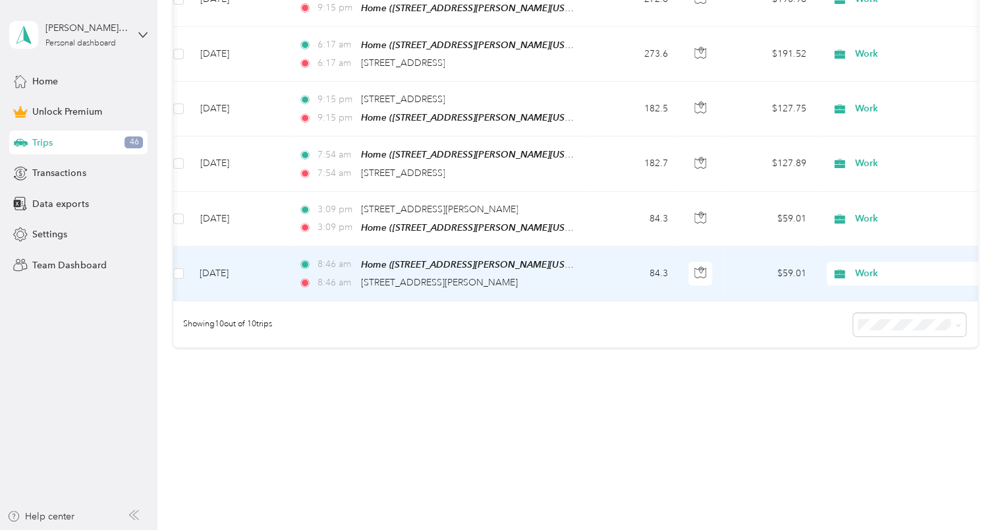
scroll to position [0, 3]
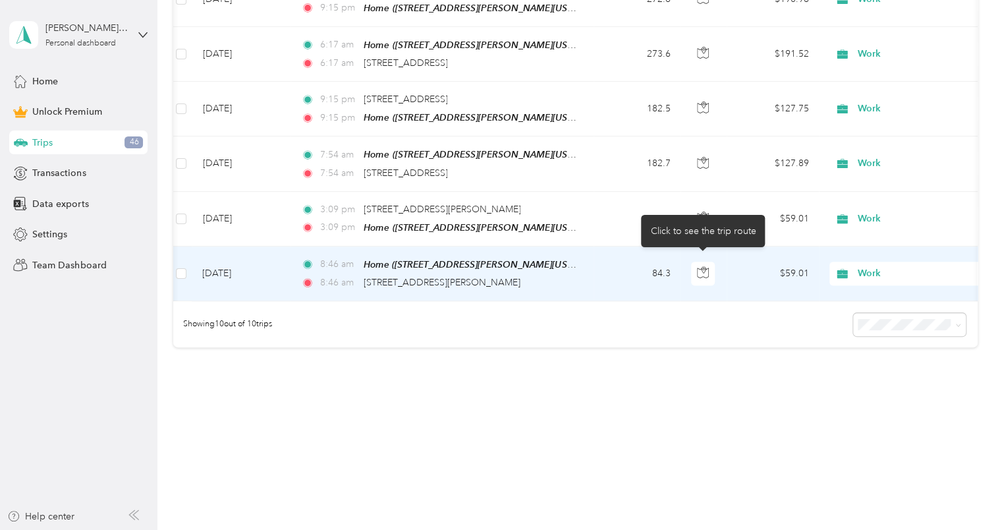
click at [704, 267] on icon "button" at bounding box center [704, 270] width 4 height 7
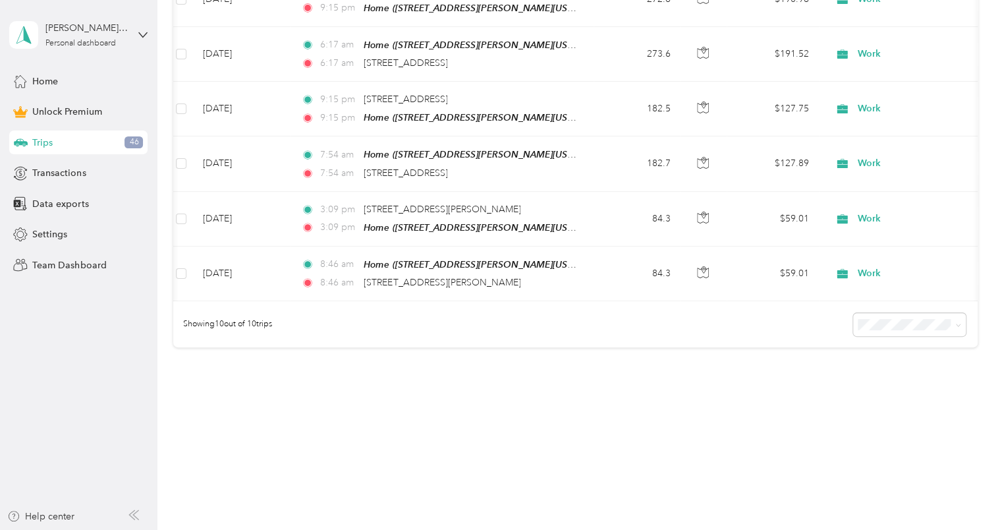
click at [765, 339] on div "Showing 10 out of 10 trips" at bounding box center [575, 324] width 804 height 46
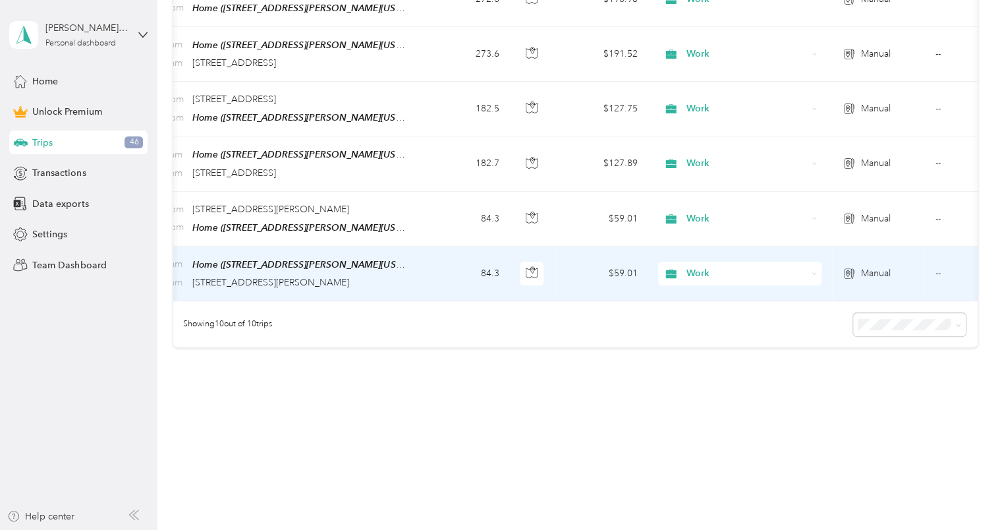
scroll to position [0, 291]
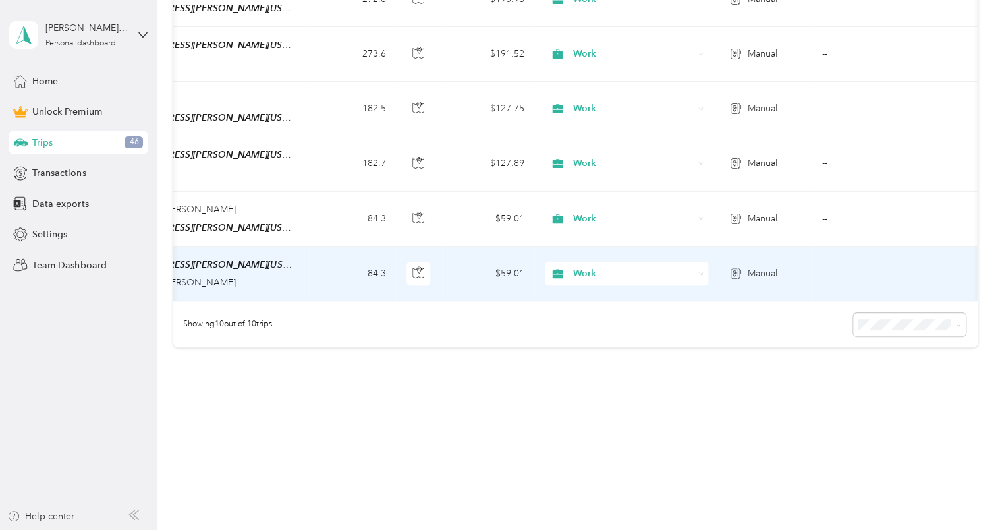
click at [738, 268] on icon at bounding box center [736, 273] width 13 height 11
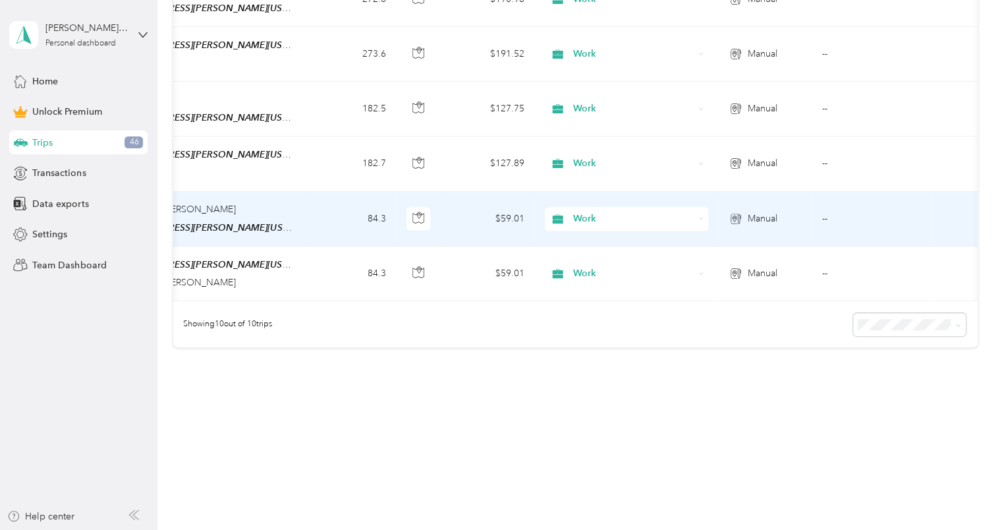
click at [731, 214] on icon at bounding box center [736, 219] width 13 height 11
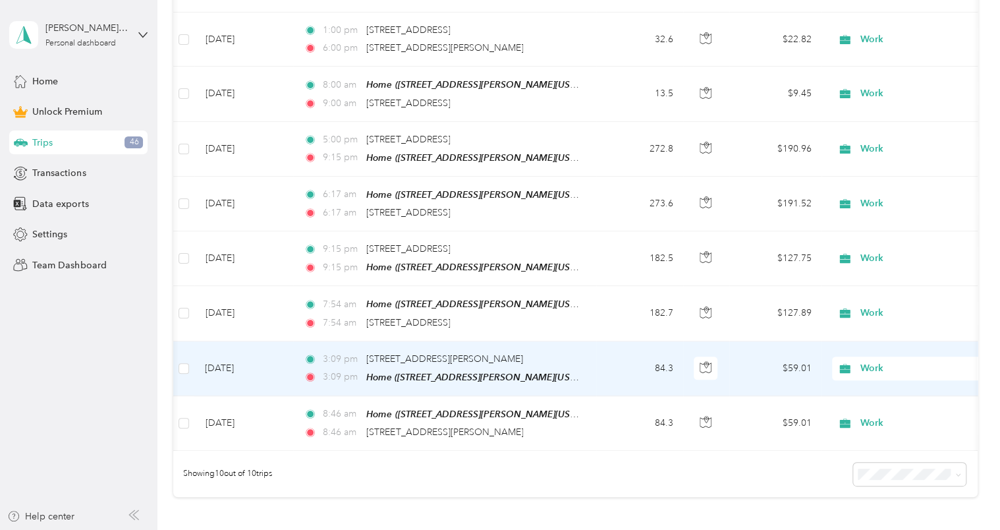
scroll to position [430, 0]
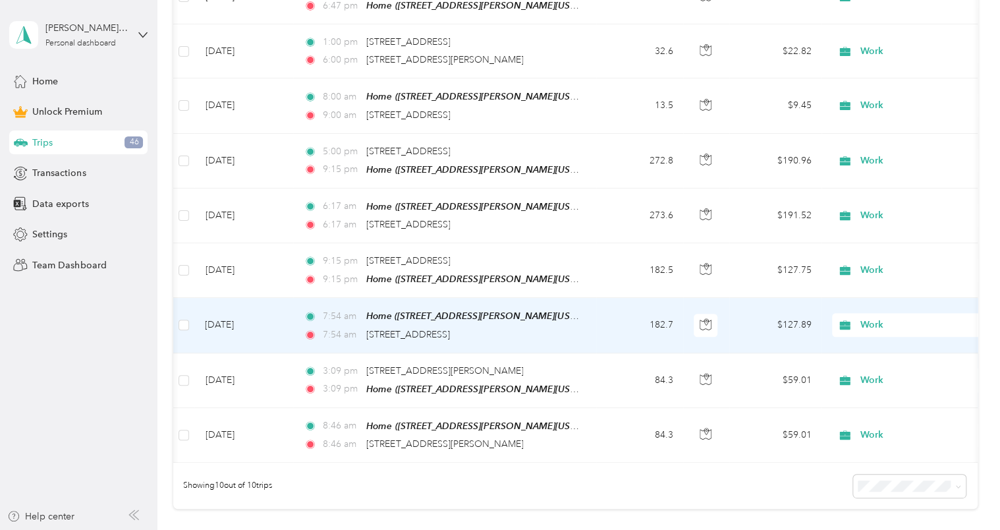
click at [240, 327] on td "[DATE]" at bounding box center [243, 325] width 99 height 55
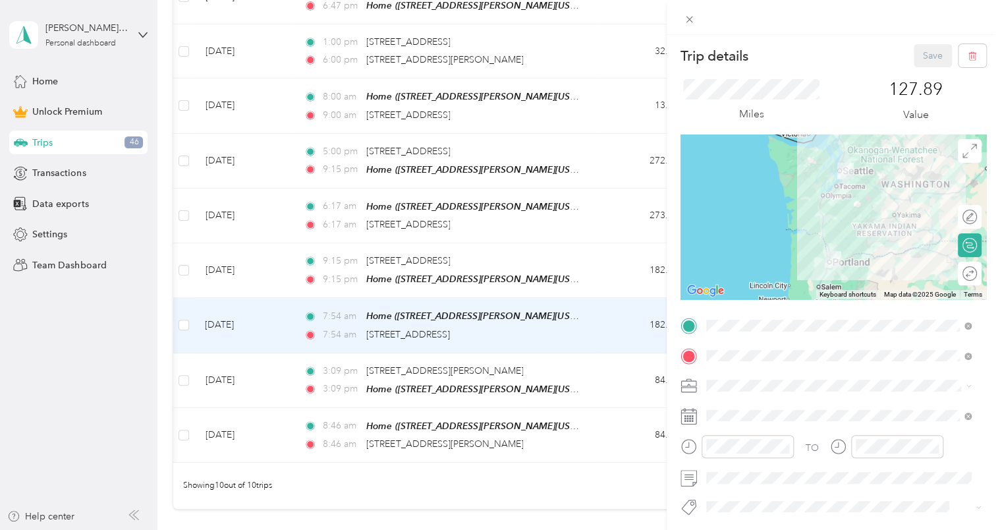
click at [237, 272] on div "Trip details Save This trip cannot be edited because it is either under review,…" at bounding box center [500, 265] width 1000 height 530
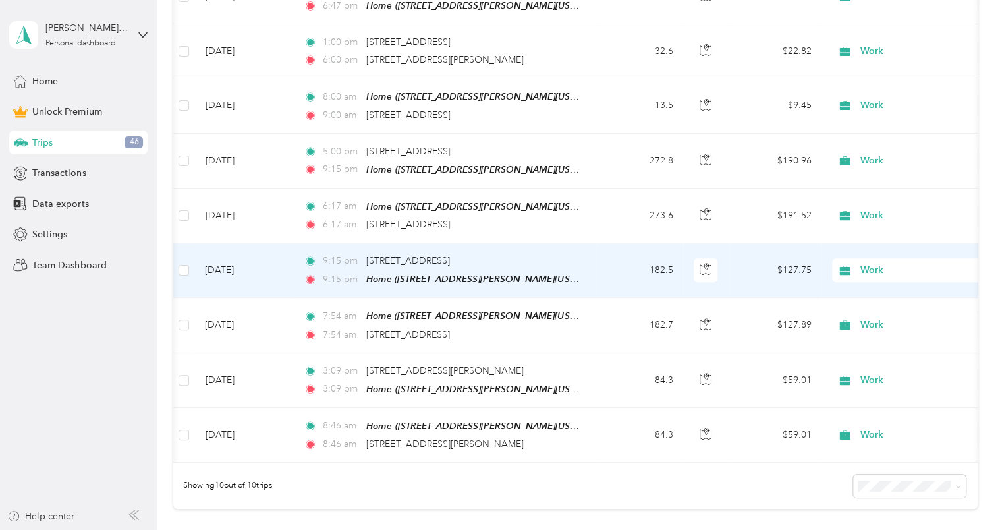
click at [232, 261] on td "[DATE]" at bounding box center [243, 270] width 99 height 55
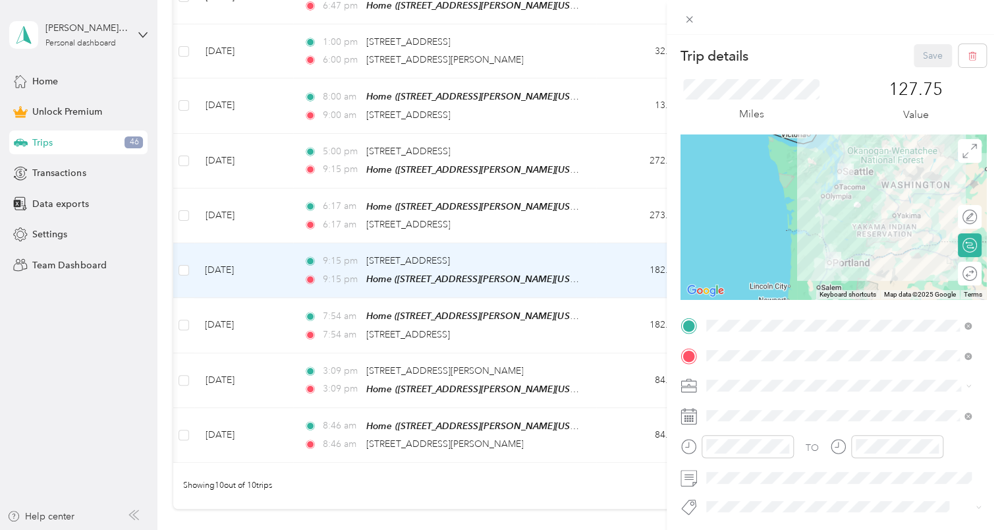
click at [832, 24] on div at bounding box center [833, 17] width 333 height 35
click at [689, 18] on icon at bounding box center [690, 19] width 7 height 7
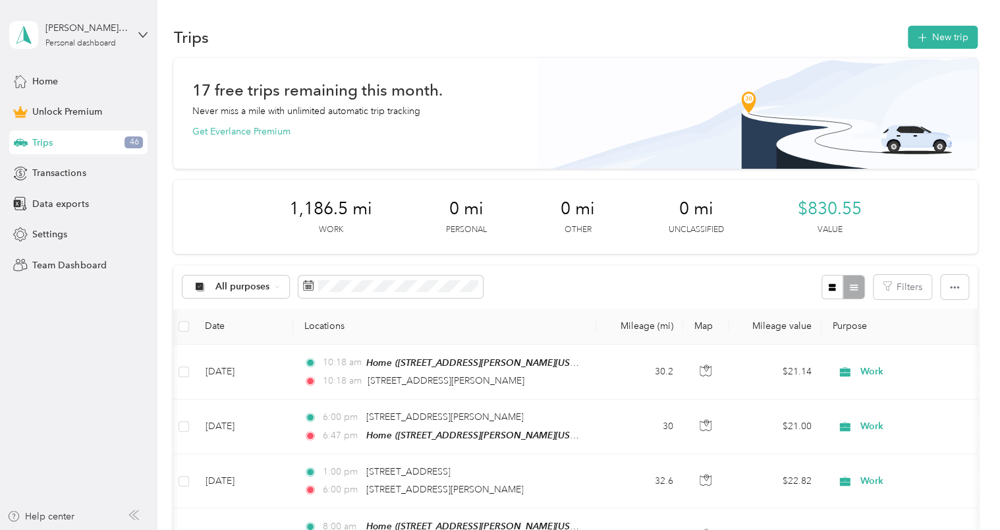
click at [928, 34] on button "New trip" at bounding box center [943, 37] width 70 height 23
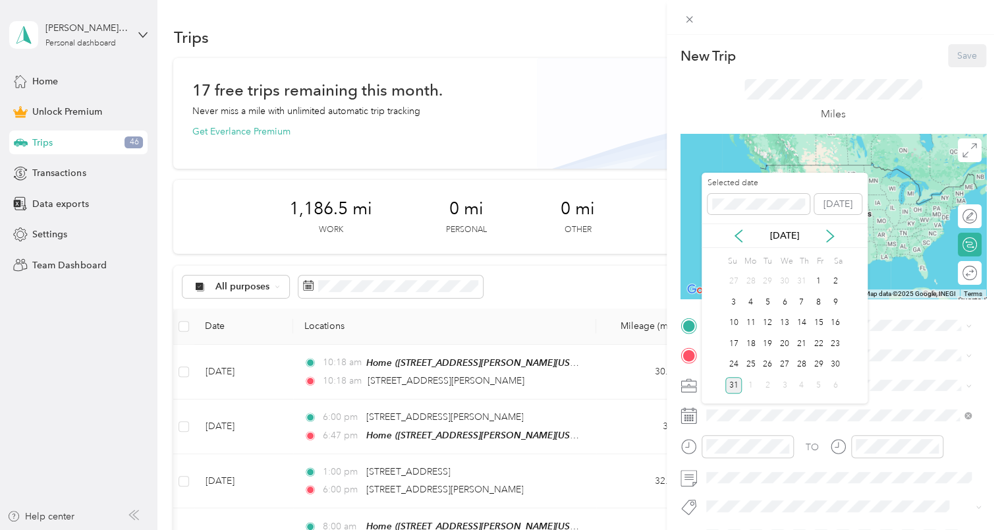
click at [782, 364] on div "27" at bounding box center [784, 365] width 17 height 16
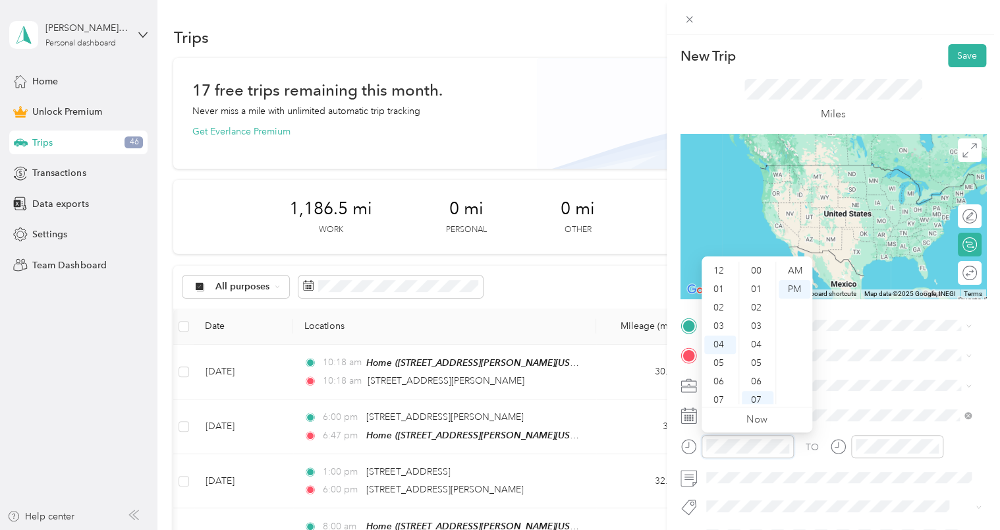
scroll to position [129, 0]
click at [684, 443] on div at bounding box center [737, 446] width 113 height 23
click at [789, 266] on div "AM" at bounding box center [795, 271] width 32 height 18
click at [793, 266] on div "AM" at bounding box center [795, 271] width 32 height 18
click at [720, 339] on div "08" at bounding box center [720, 344] width 32 height 18
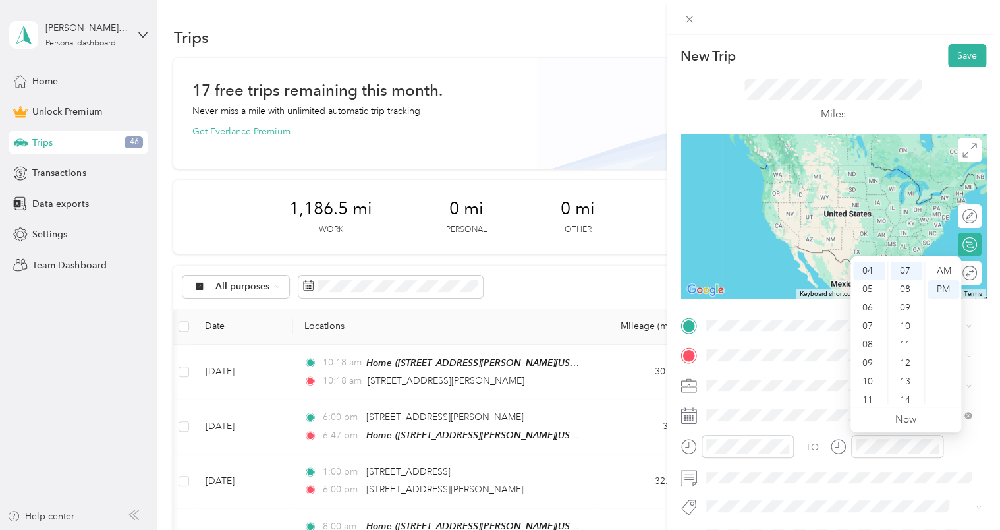
click at [941, 293] on div "PM" at bounding box center [944, 289] width 32 height 18
click at [868, 359] on div "09" at bounding box center [869, 363] width 32 height 18
click at [942, 270] on div "AM" at bounding box center [944, 271] width 32 height 18
click at [843, 485] on span at bounding box center [844, 477] width 285 height 21
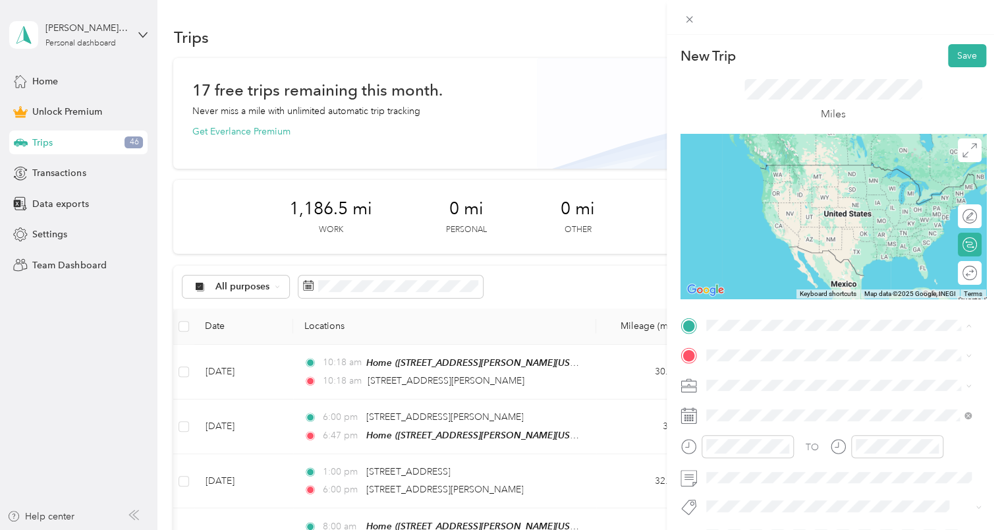
click at [759, 391] on span "[STREET_ADDRESS][PERSON_NAME][US_STATE]" at bounding box center [833, 392] width 205 height 11
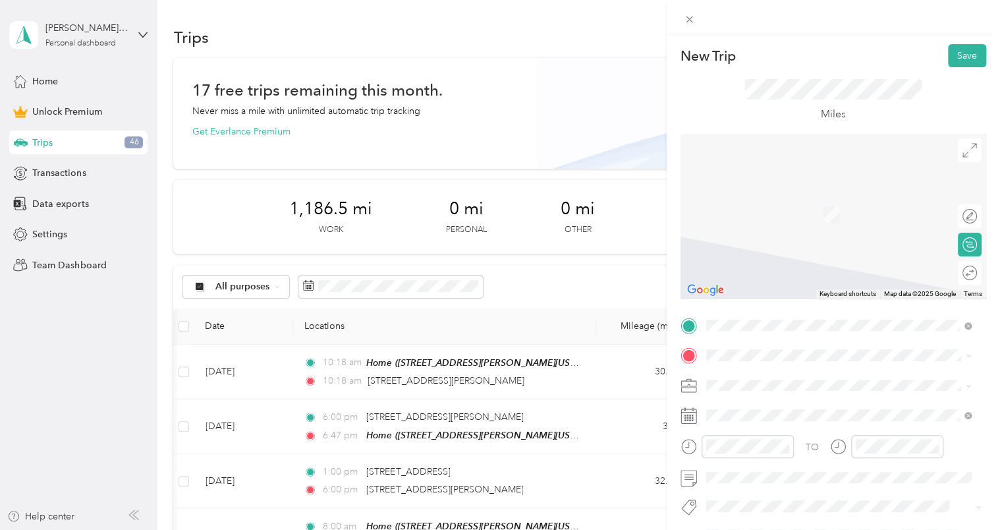
click at [729, 348] on span at bounding box center [844, 355] width 285 height 21
click at [732, 351] on span at bounding box center [844, 355] width 285 height 21
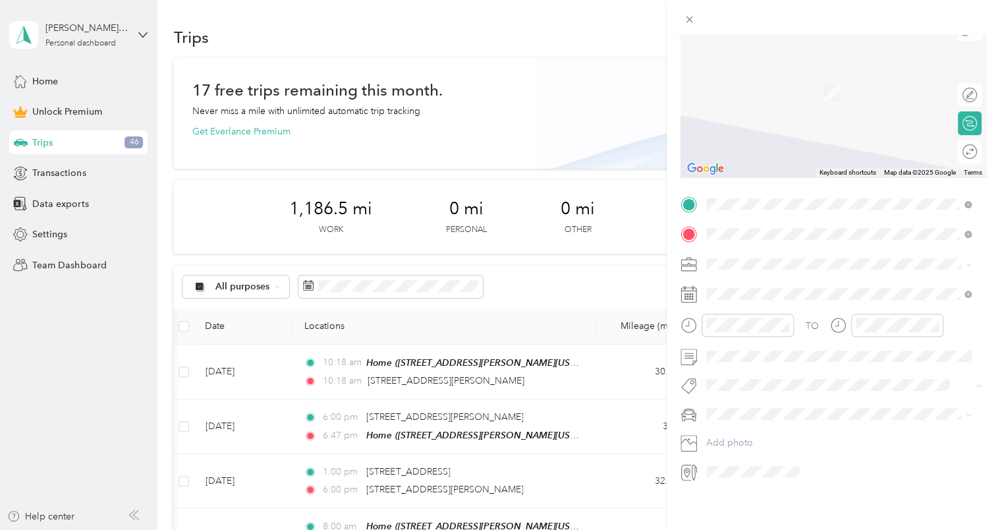
click at [759, 272] on span "[STREET_ADDRESS][PERSON_NAME][US_STATE]" at bounding box center [833, 272] width 205 height 12
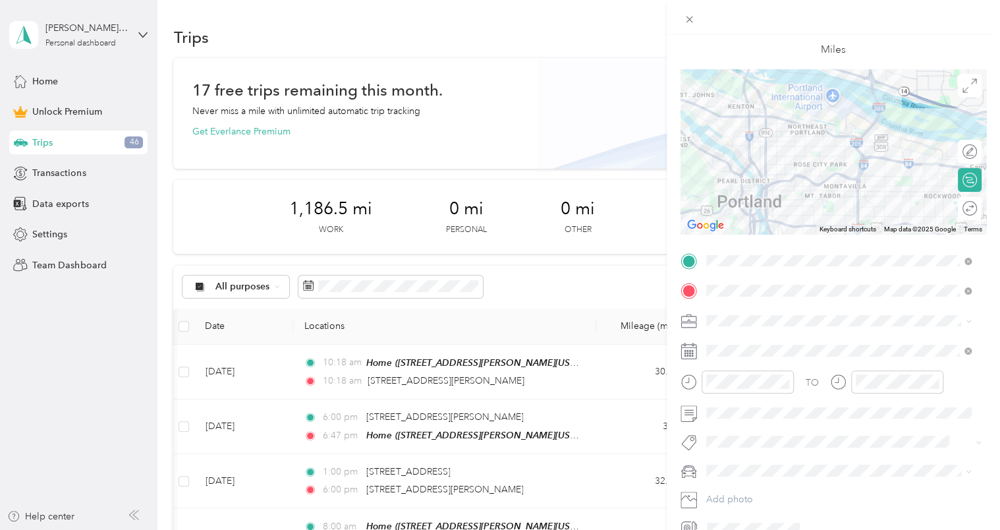
scroll to position [0, 0]
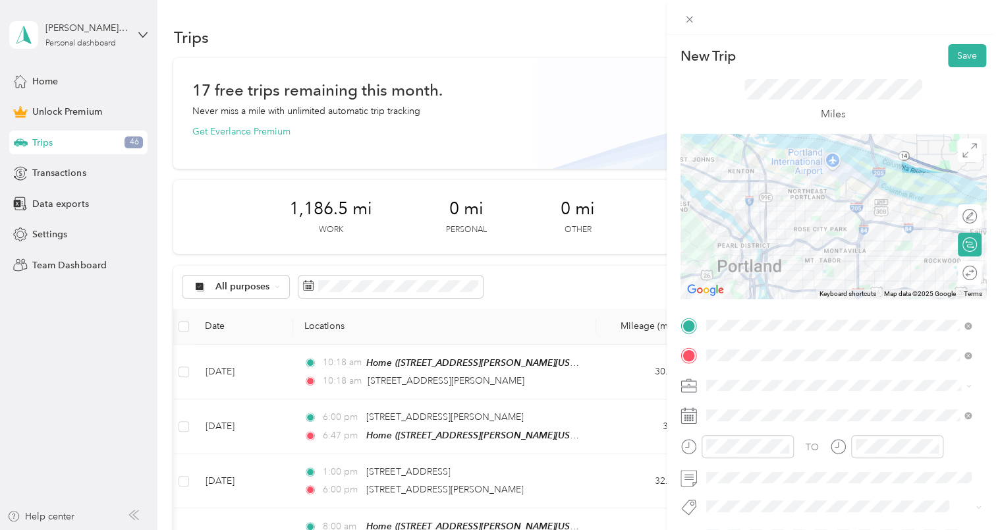
click at [956, 55] on button "Save" at bounding box center [967, 55] width 38 height 23
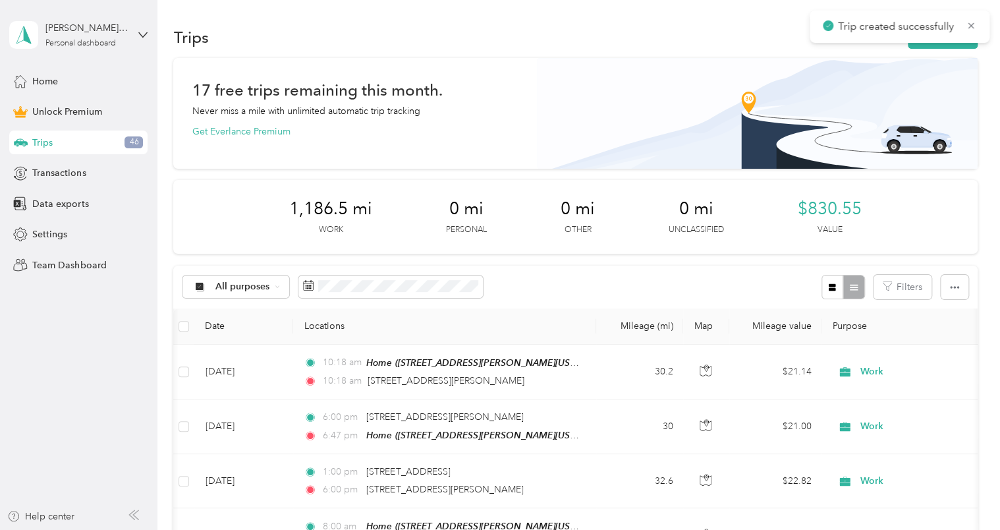
click at [972, 25] on icon at bounding box center [972, 25] width 6 height 6
click at [941, 40] on button "New trip" at bounding box center [943, 37] width 70 height 23
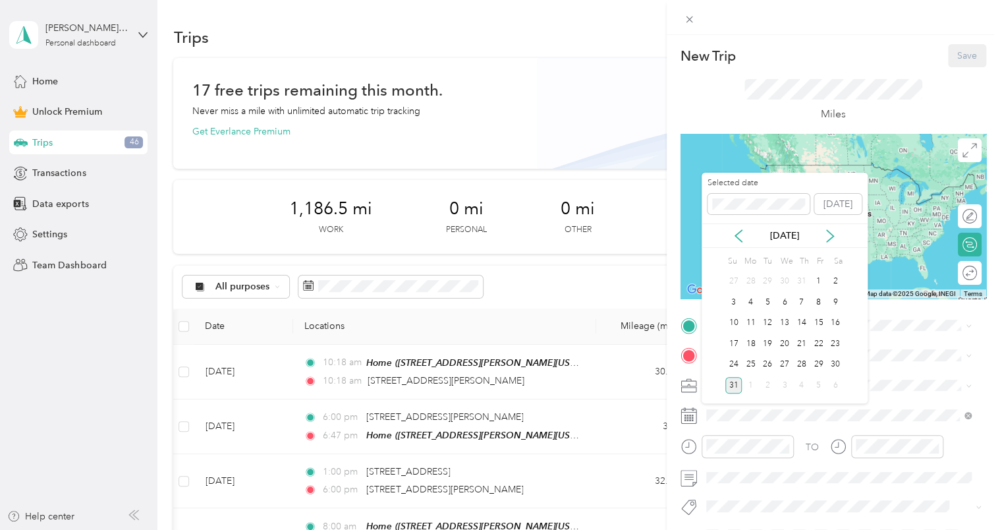
click at [783, 364] on div "27" at bounding box center [784, 365] width 17 height 16
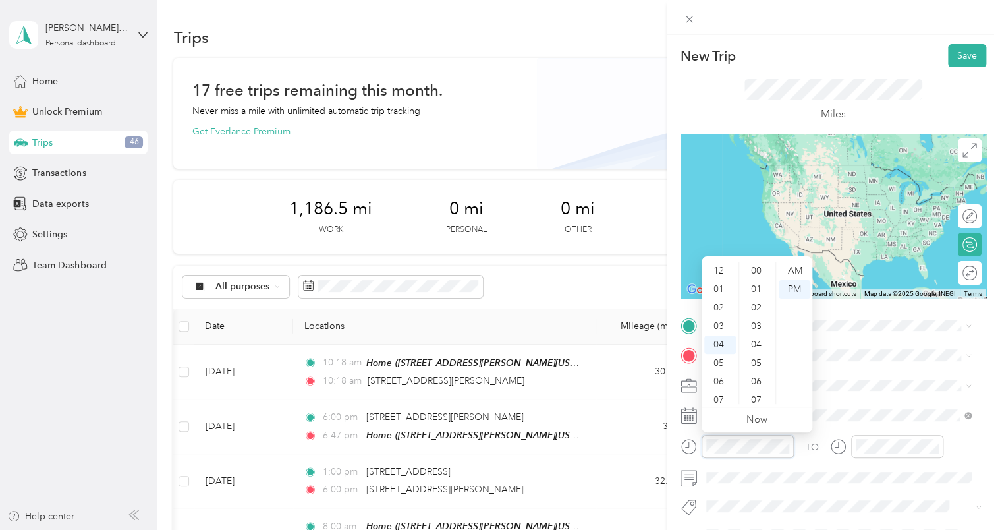
scroll to position [148, 0]
click at [725, 395] on div "11" at bounding box center [720, 400] width 32 height 18
click at [682, 440] on div at bounding box center [737, 446] width 113 height 23
click at [719, 270] on div "01" at bounding box center [720, 272] width 32 height 18
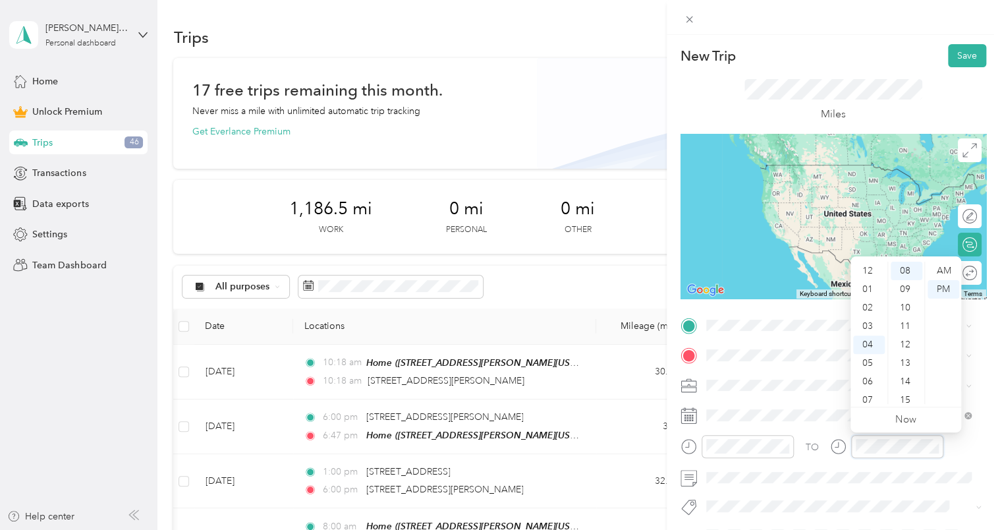
scroll to position [0, 0]
click at [871, 307] on div "02" at bounding box center [869, 306] width 32 height 18
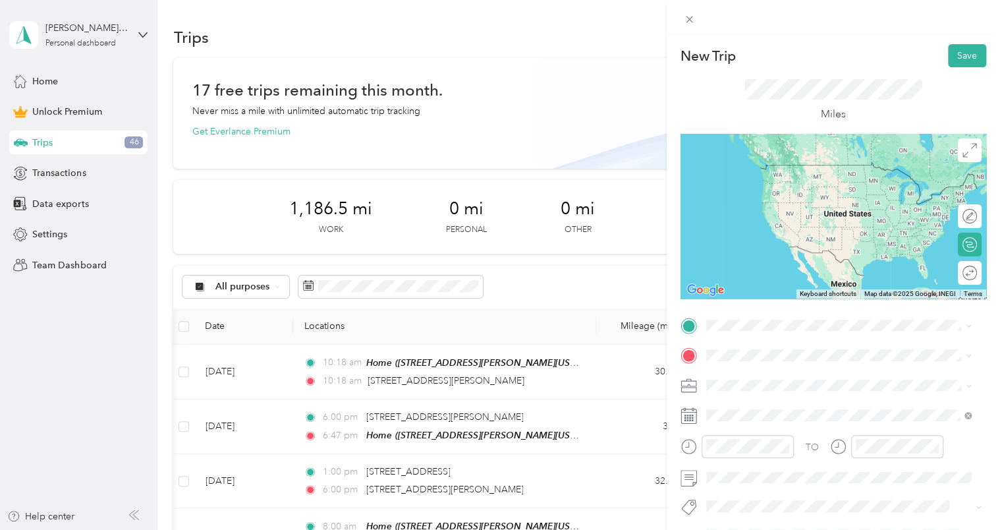
click at [759, 368] on span "[STREET_ADDRESS][PERSON_NAME][US_STATE]" at bounding box center [833, 367] width 205 height 12
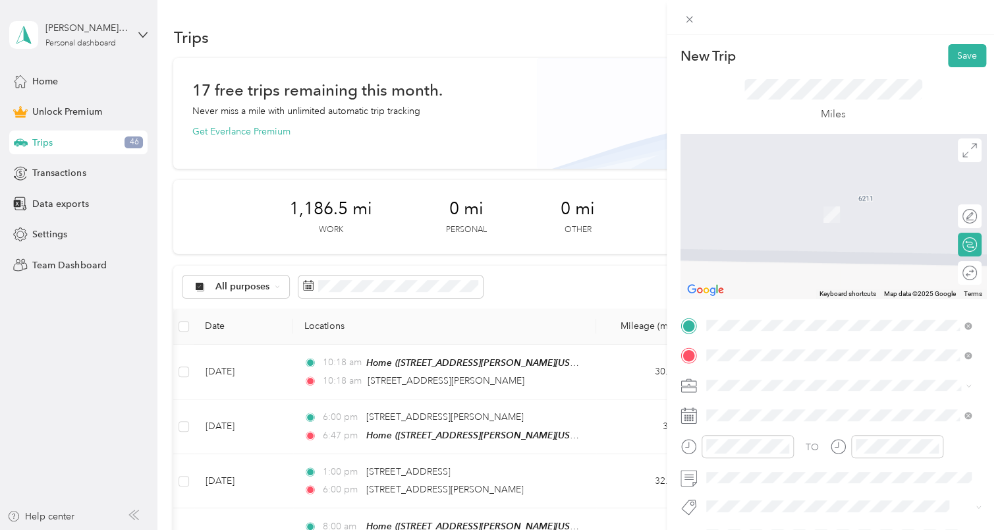
click at [789, 206] on div "[STREET_ADDRESS][PERSON_NAME][US_STATE][US_STATE]" at bounding box center [839, 200] width 256 height 28
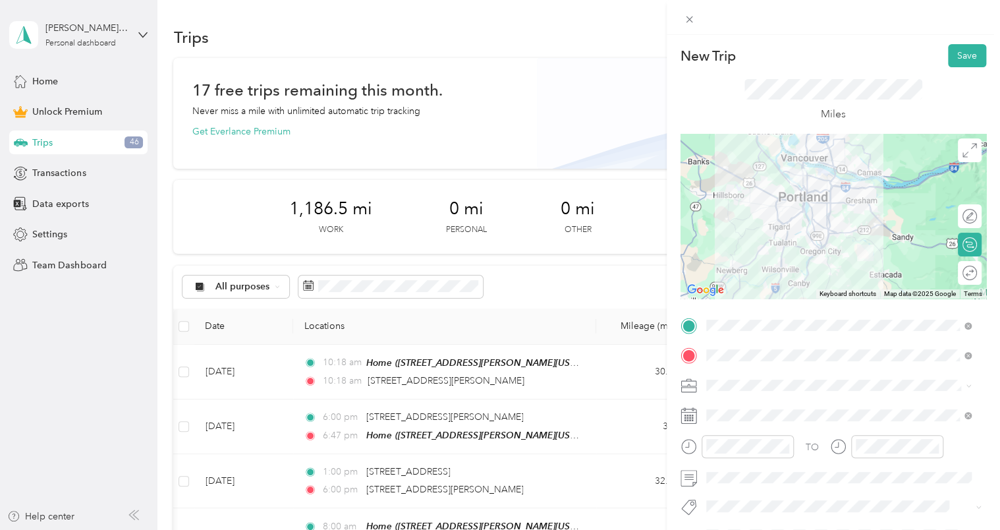
click at [959, 55] on button "Save" at bounding box center [967, 55] width 38 height 23
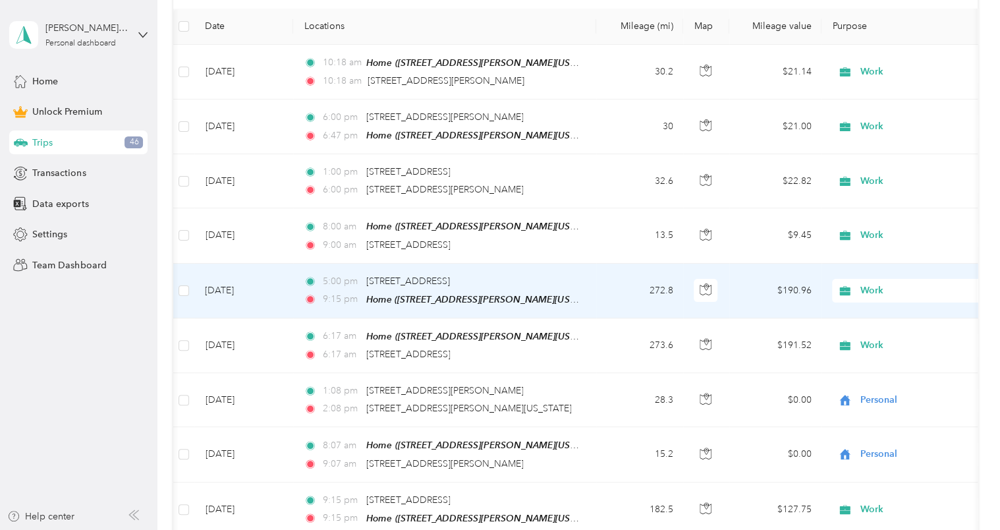
scroll to position [299, 0]
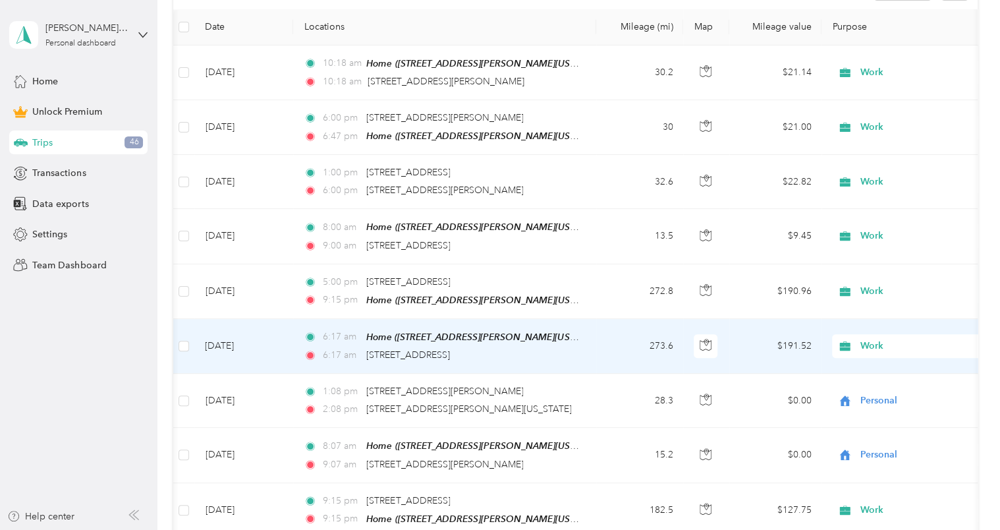
click at [256, 354] on td "[DATE]" at bounding box center [243, 346] width 99 height 55
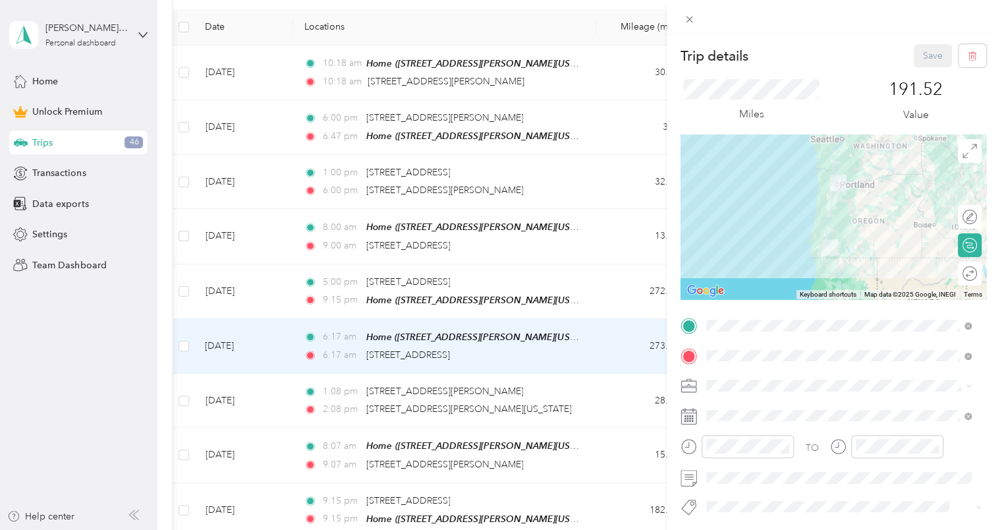
click at [244, 285] on div "Trip details Save This trip cannot be edited because it is either under review,…" at bounding box center [500, 265] width 1000 height 530
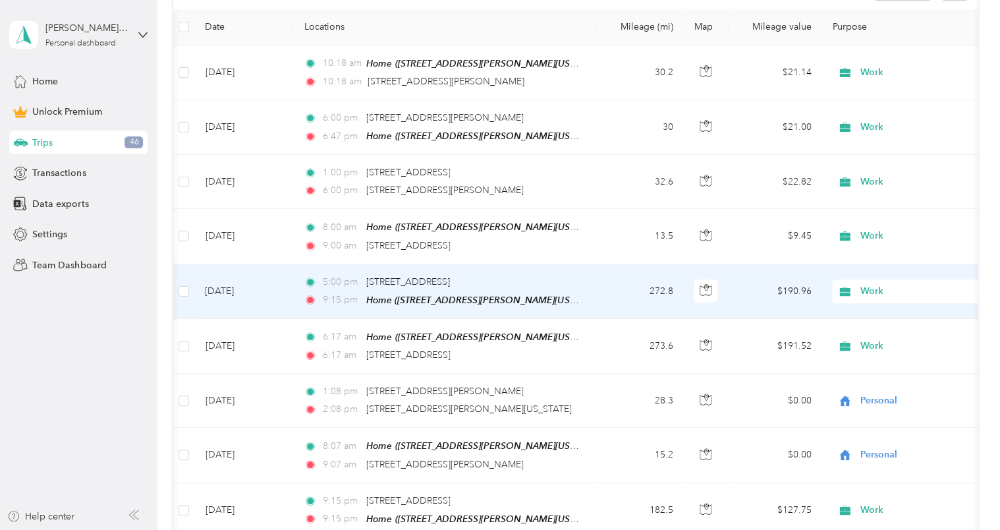
click at [244, 285] on td "[DATE]" at bounding box center [243, 291] width 99 height 55
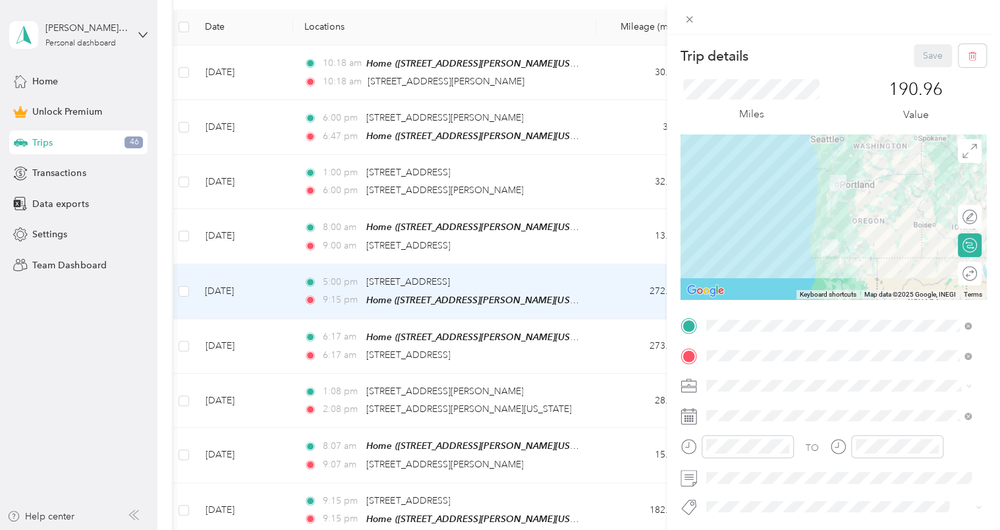
click at [235, 231] on div "Trip details Save This trip cannot be edited because it is either under review,…" at bounding box center [500, 265] width 1000 height 530
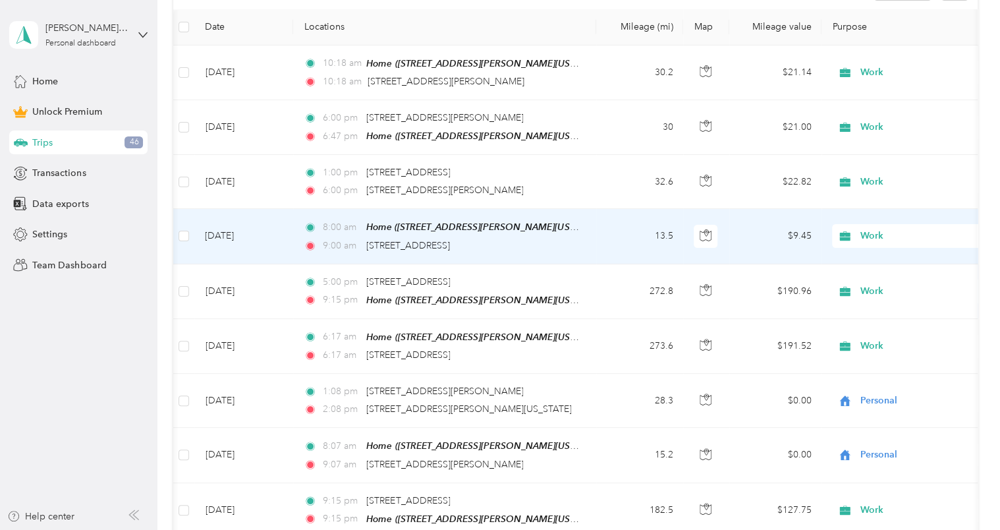
click at [235, 231] on td "[DATE]" at bounding box center [243, 236] width 99 height 55
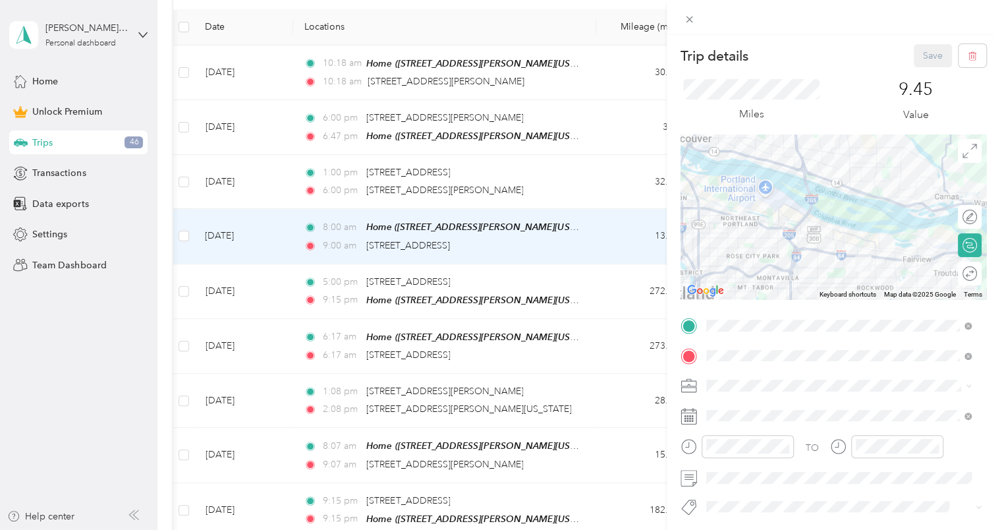
click at [229, 185] on div "Trip details Save This trip cannot be edited because it is either under review,…" at bounding box center [500, 265] width 1000 height 530
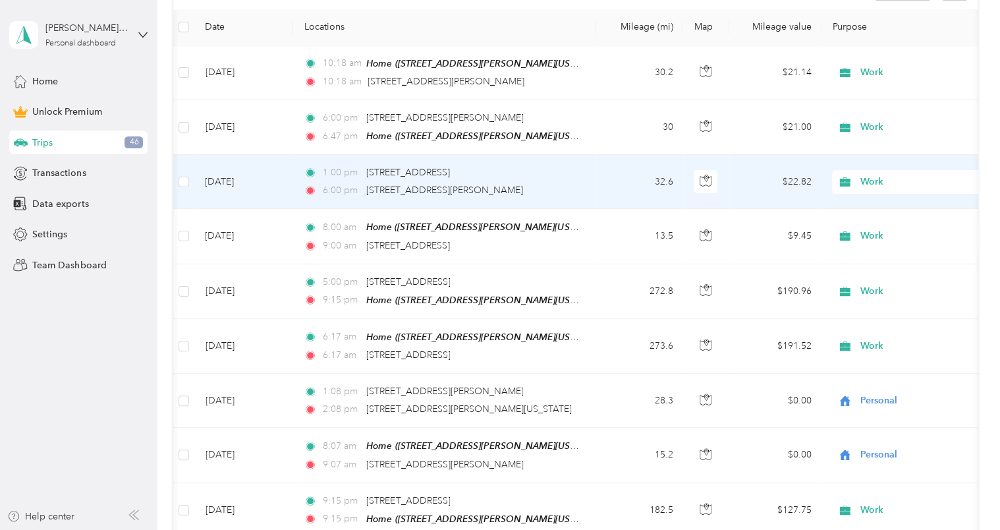
click at [229, 185] on td "[DATE]" at bounding box center [243, 182] width 99 height 54
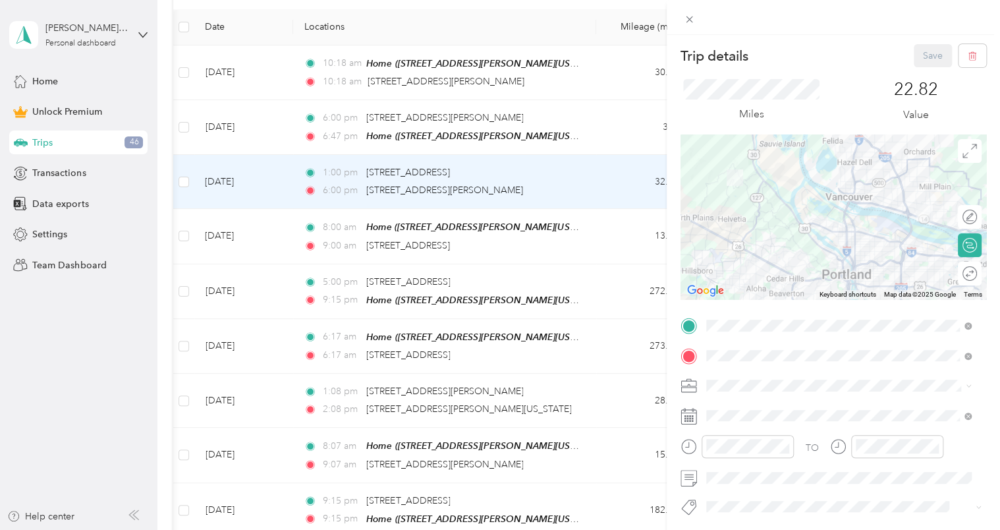
click at [245, 123] on div "Trip details Save This trip cannot be edited because it is either under review,…" at bounding box center [500, 265] width 1000 height 530
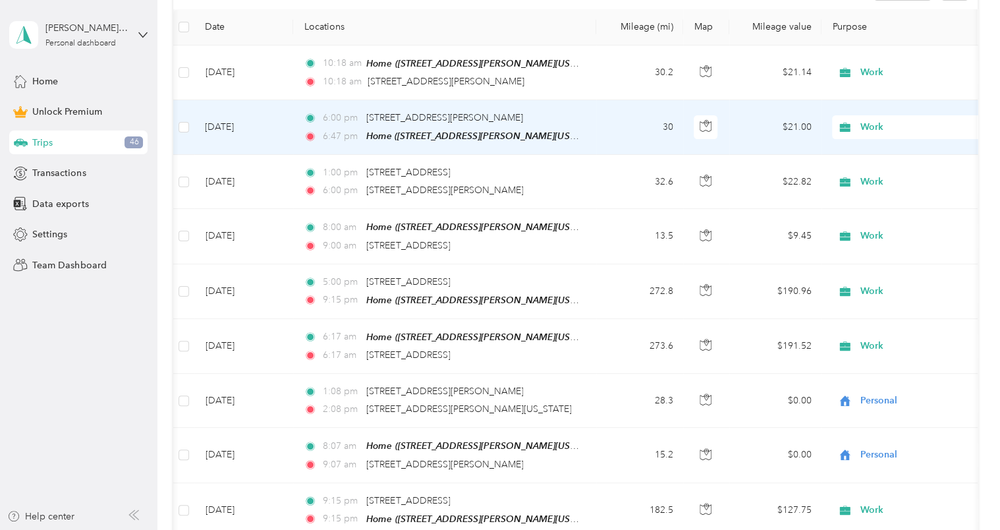
click at [245, 123] on td "[DATE]" at bounding box center [243, 127] width 99 height 55
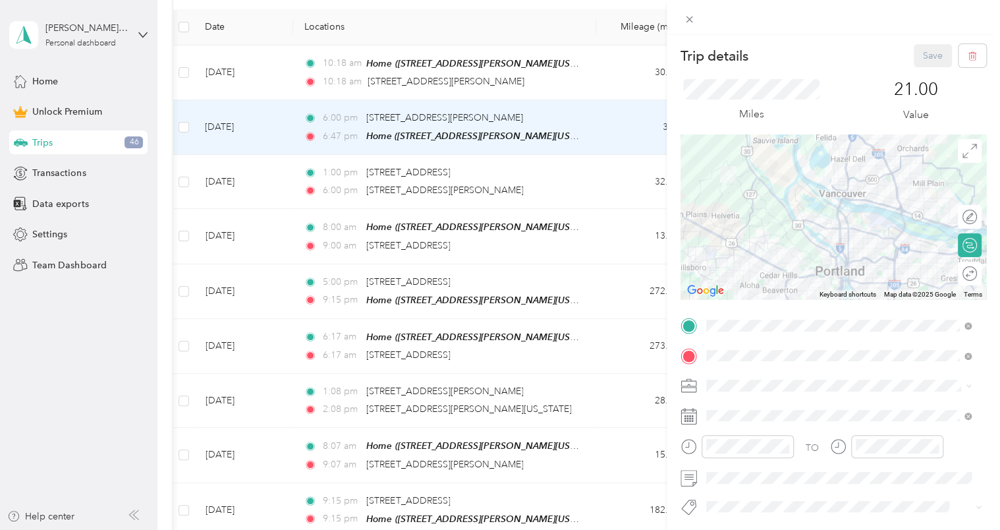
click at [229, 74] on div "Trip details Save This trip cannot be edited because it is either under review,…" at bounding box center [500, 265] width 1000 height 530
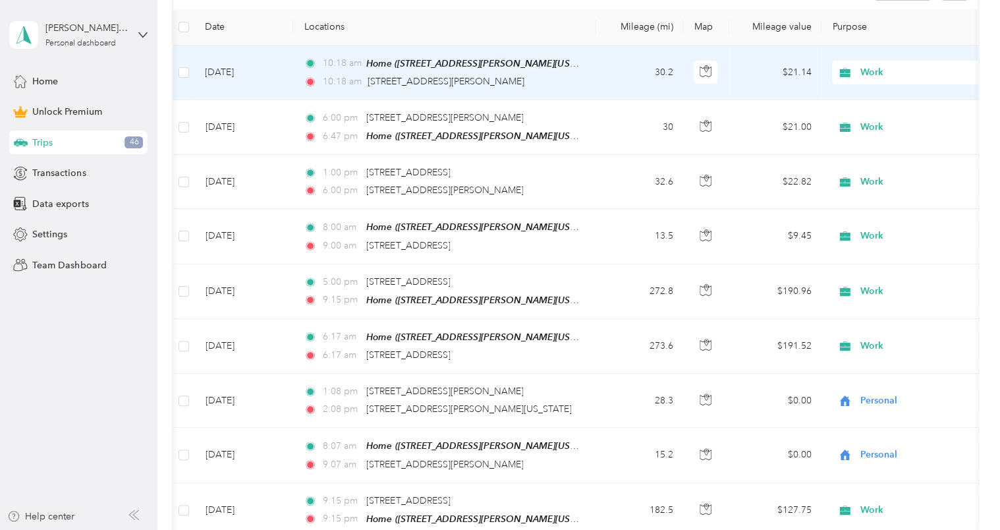
click at [229, 74] on td "[DATE]" at bounding box center [243, 72] width 99 height 55
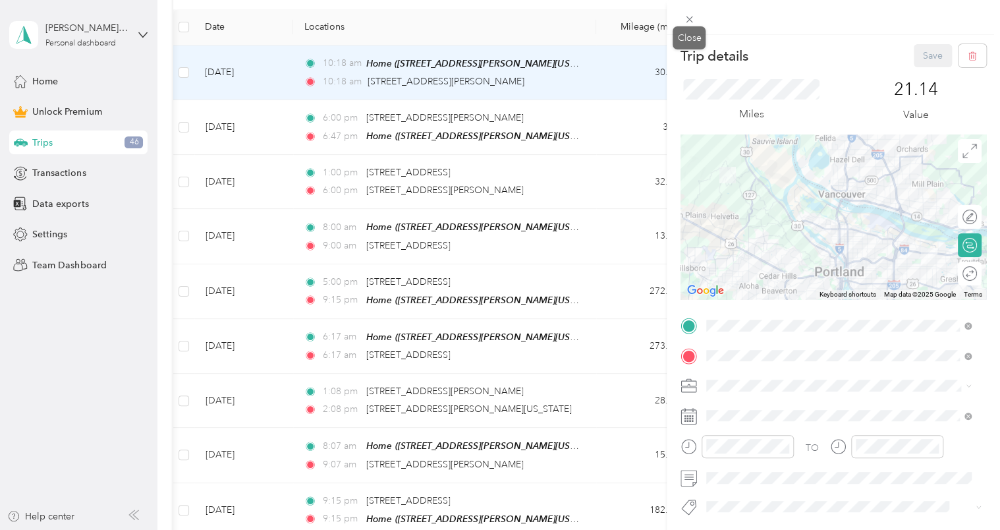
click at [691, 20] on icon at bounding box center [690, 19] width 7 height 7
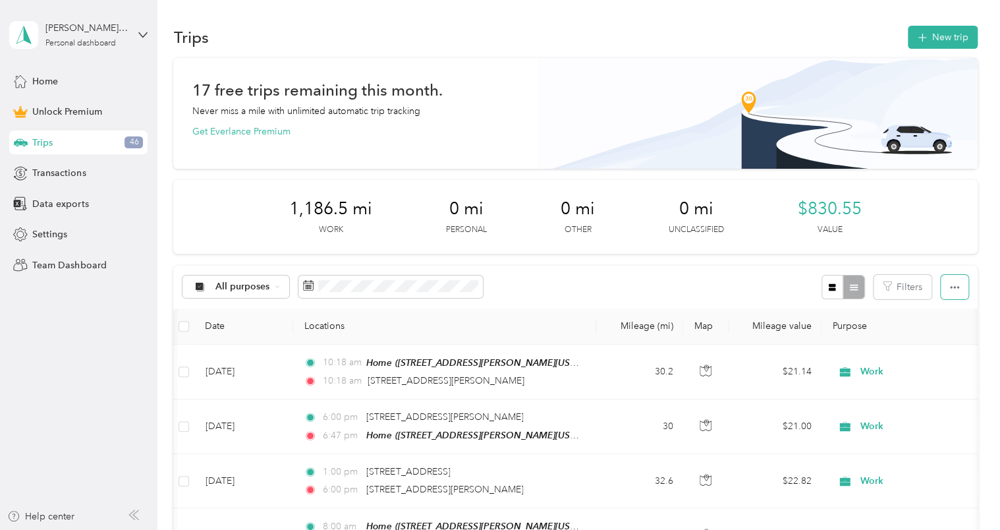
click at [952, 287] on icon "button" at bounding box center [954, 287] width 9 height 9
click at [932, 333] on span "Export" at bounding box center [933, 334] width 28 height 11
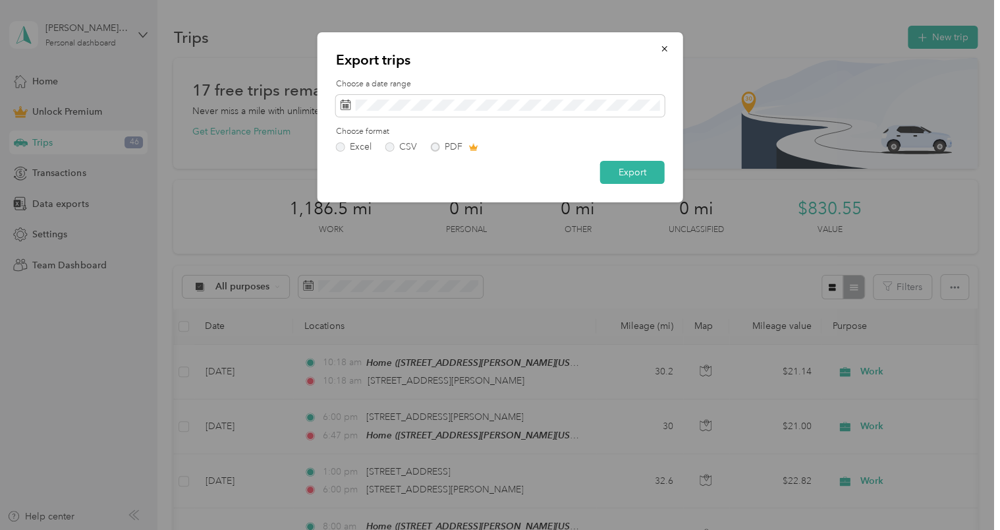
click at [622, 169] on button "Export" at bounding box center [632, 172] width 65 height 23
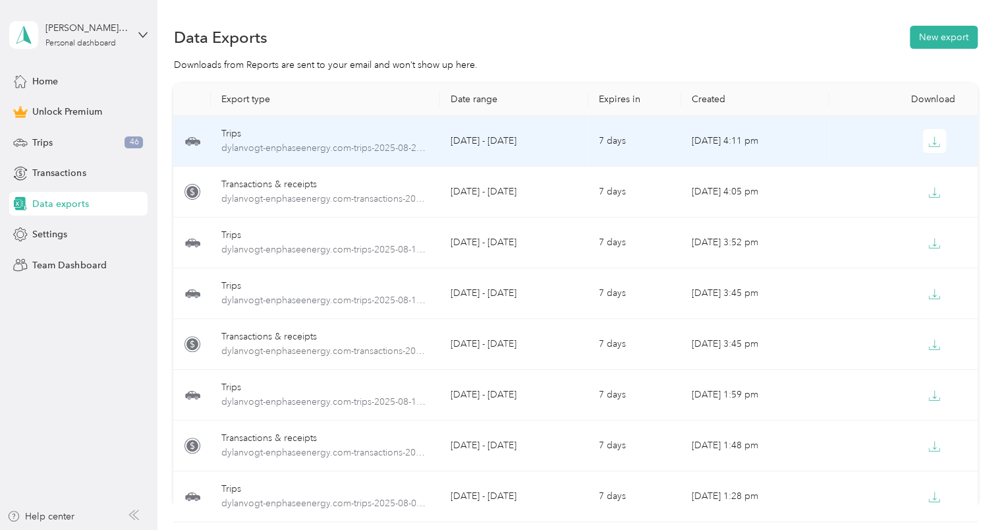
click at [931, 142] on icon "button" at bounding box center [935, 142] width 12 height 12
